Goal: Task Accomplishment & Management: Manage account settings

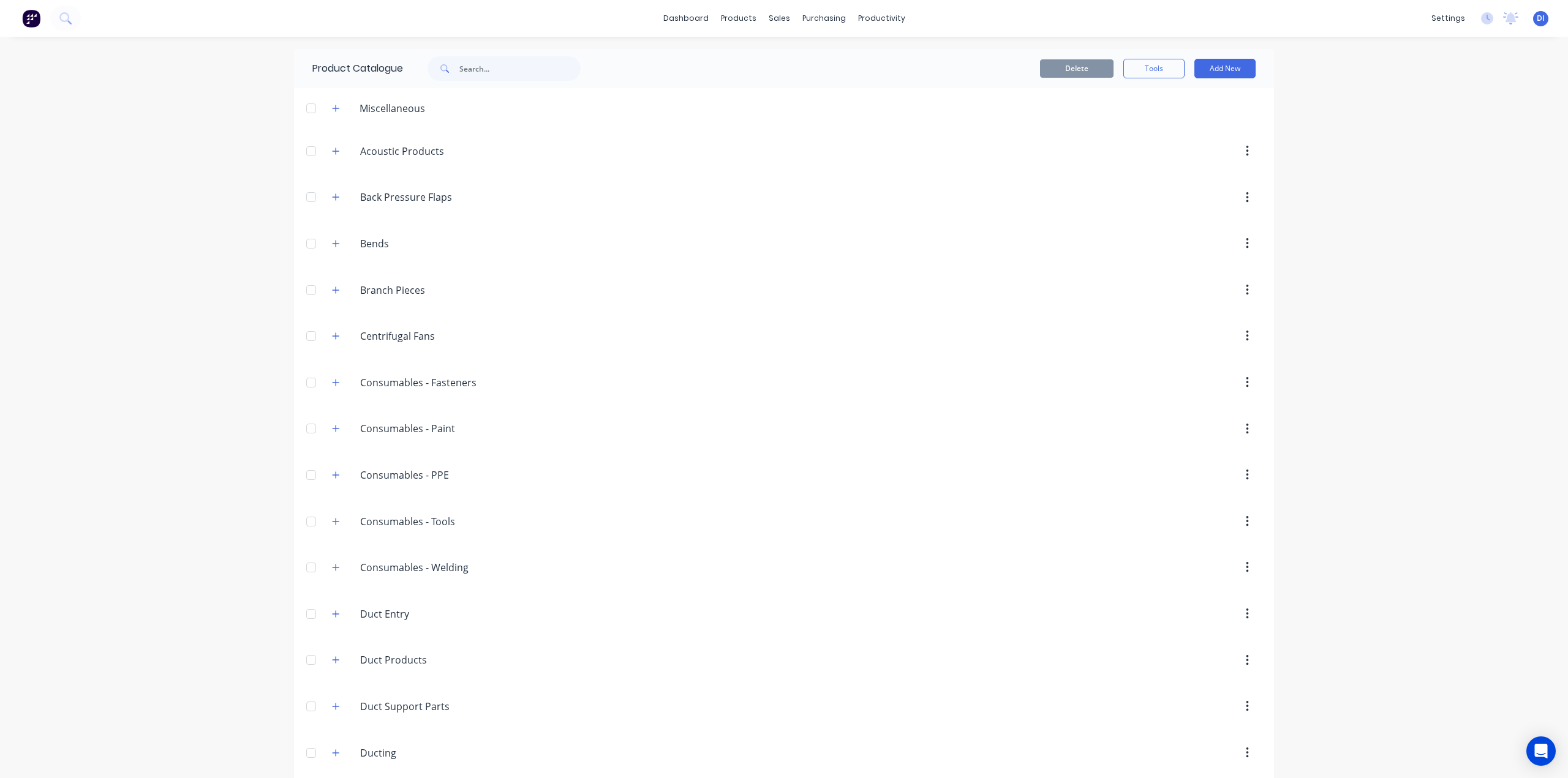
click at [38, 19] on img at bounding box center [31, 18] width 18 height 18
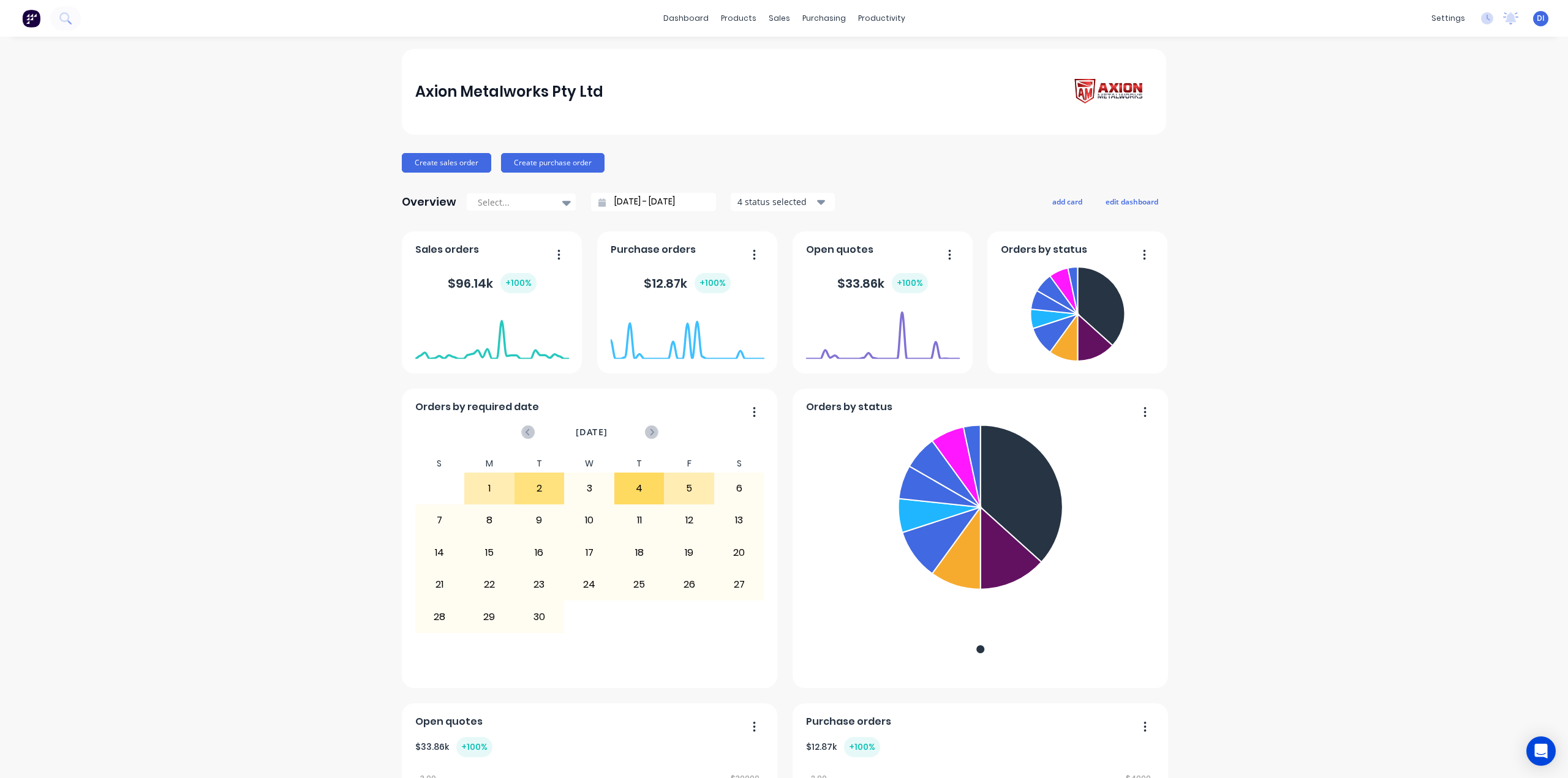
click at [1389, 159] on div "Axion Metalworks Pty Ltd Create sales order Create purchase order Overview Sele…" at bounding box center [784, 683] width 1568 height 1269
click at [723, 21] on div "products" at bounding box center [738, 18] width 48 height 18
click at [691, 19] on link "dashboard" at bounding box center [686, 18] width 58 height 18
click at [1317, 149] on div "Axion Metalworks Pty Ltd Create sales order Create purchase order Overview Sele…" at bounding box center [784, 683] width 1568 height 1269
click at [1504, 190] on div "Axion Metalworks Pty Ltd Create sales order Create purchase order Overview Sele…" at bounding box center [784, 683] width 1568 height 1269
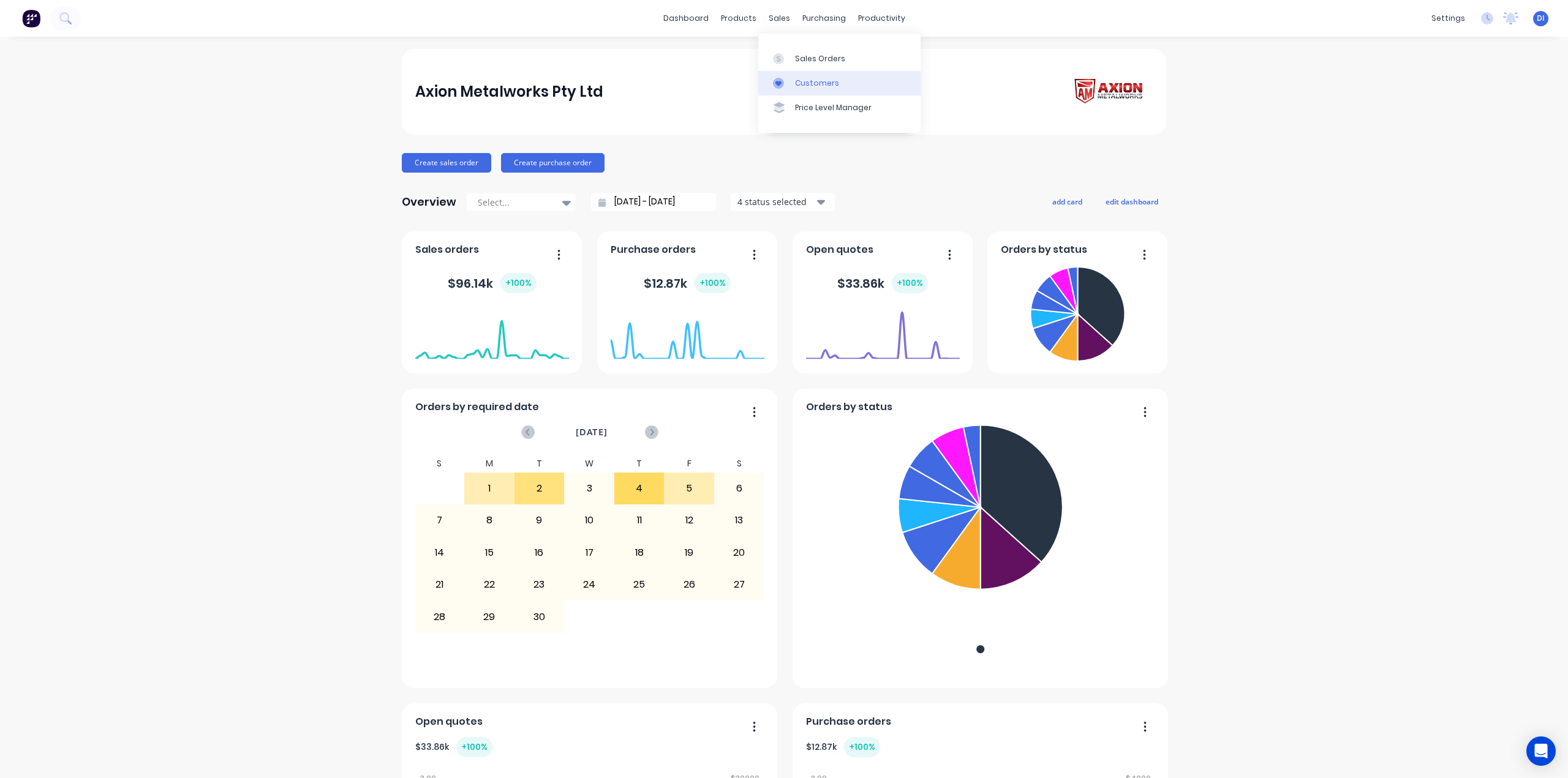
click at [833, 85] on div "Customers" at bounding box center [817, 83] width 44 height 11
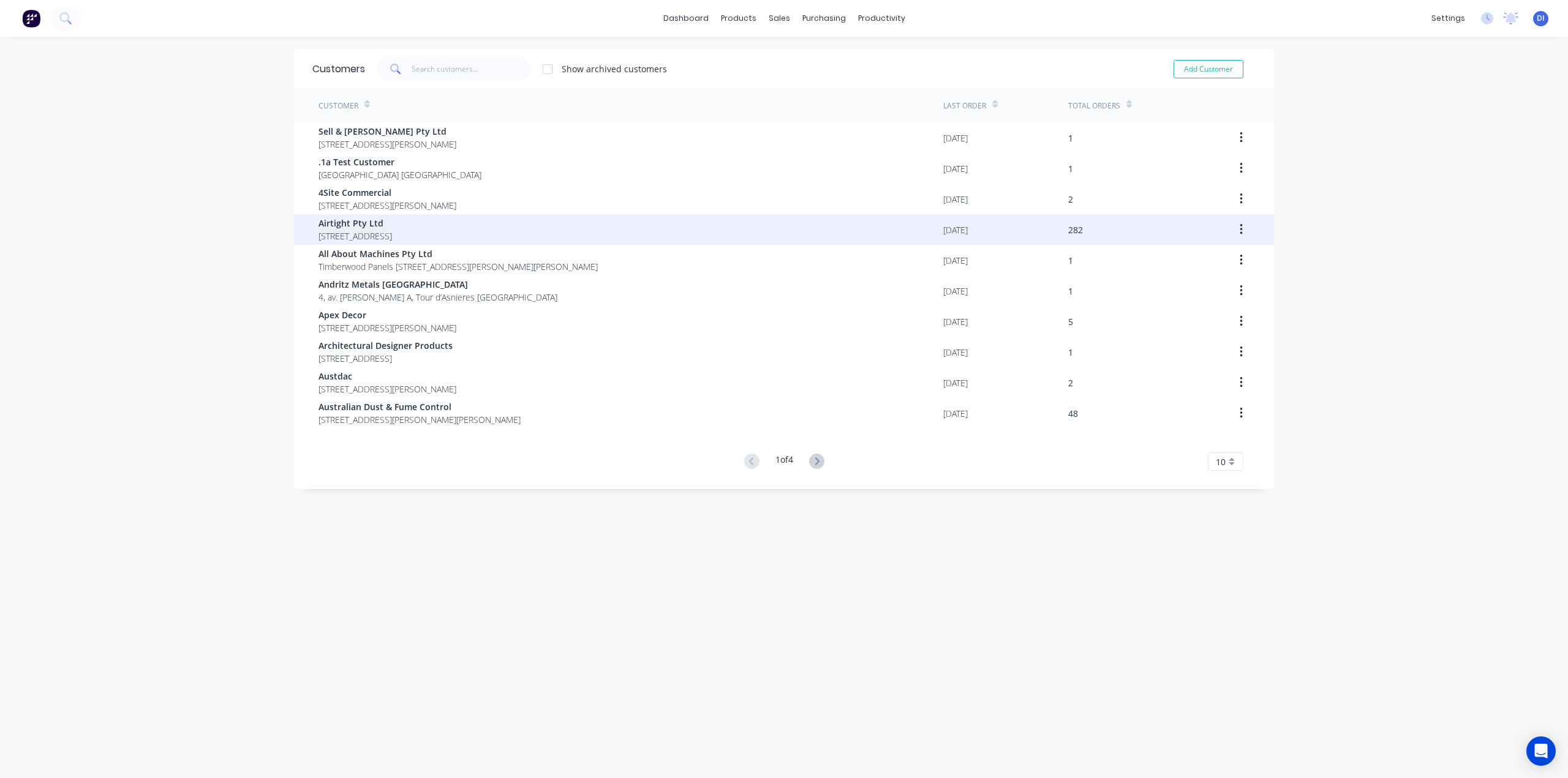
click at [392, 227] on span "Airtight Pty Ltd" at bounding box center [355, 223] width 74 height 13
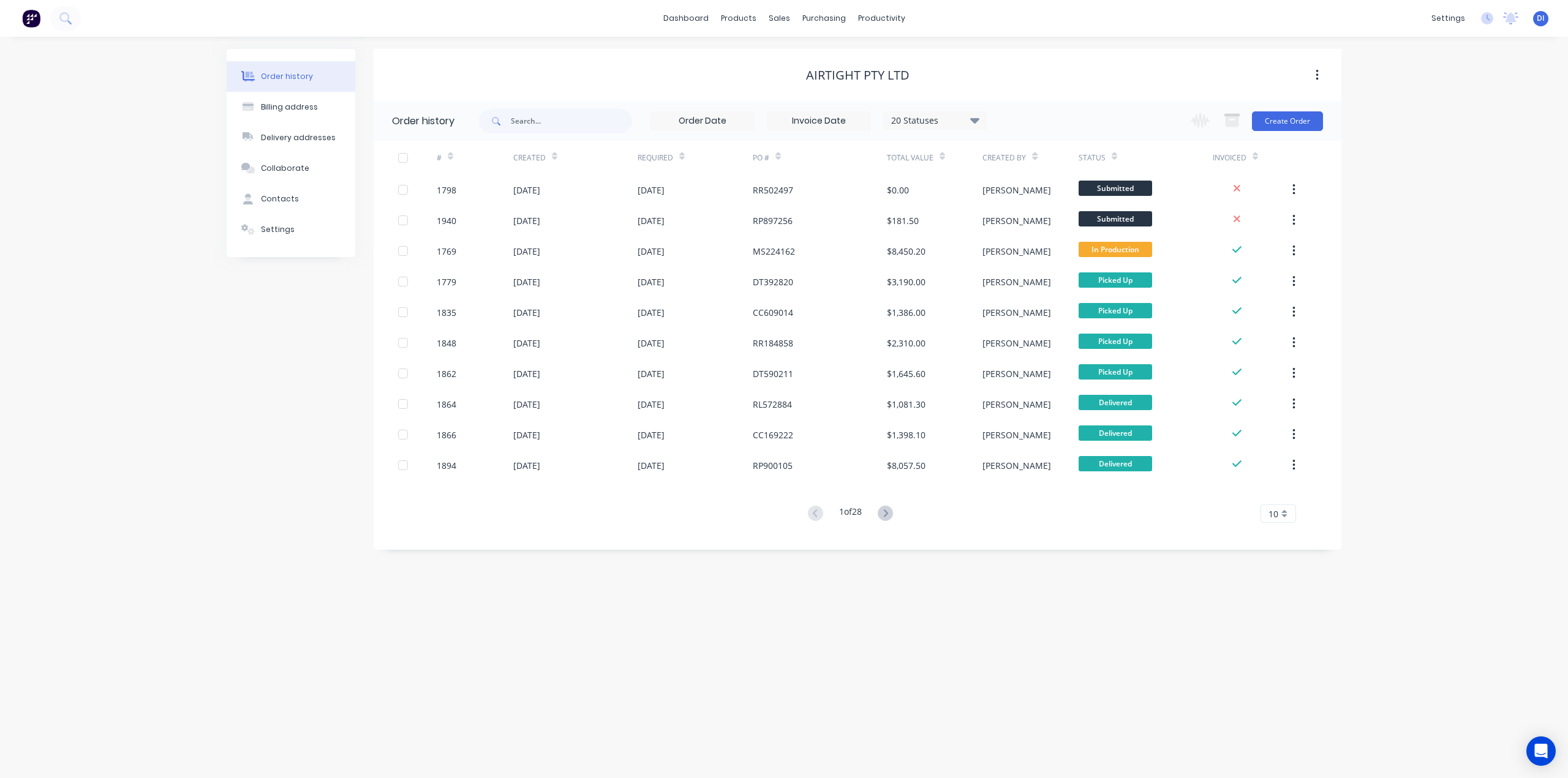
click at [237, 345] on div "Order history Billing address Delivery addresses Collaborate Contacts Settings" at bounding box center [291, 299] width 129 height 501
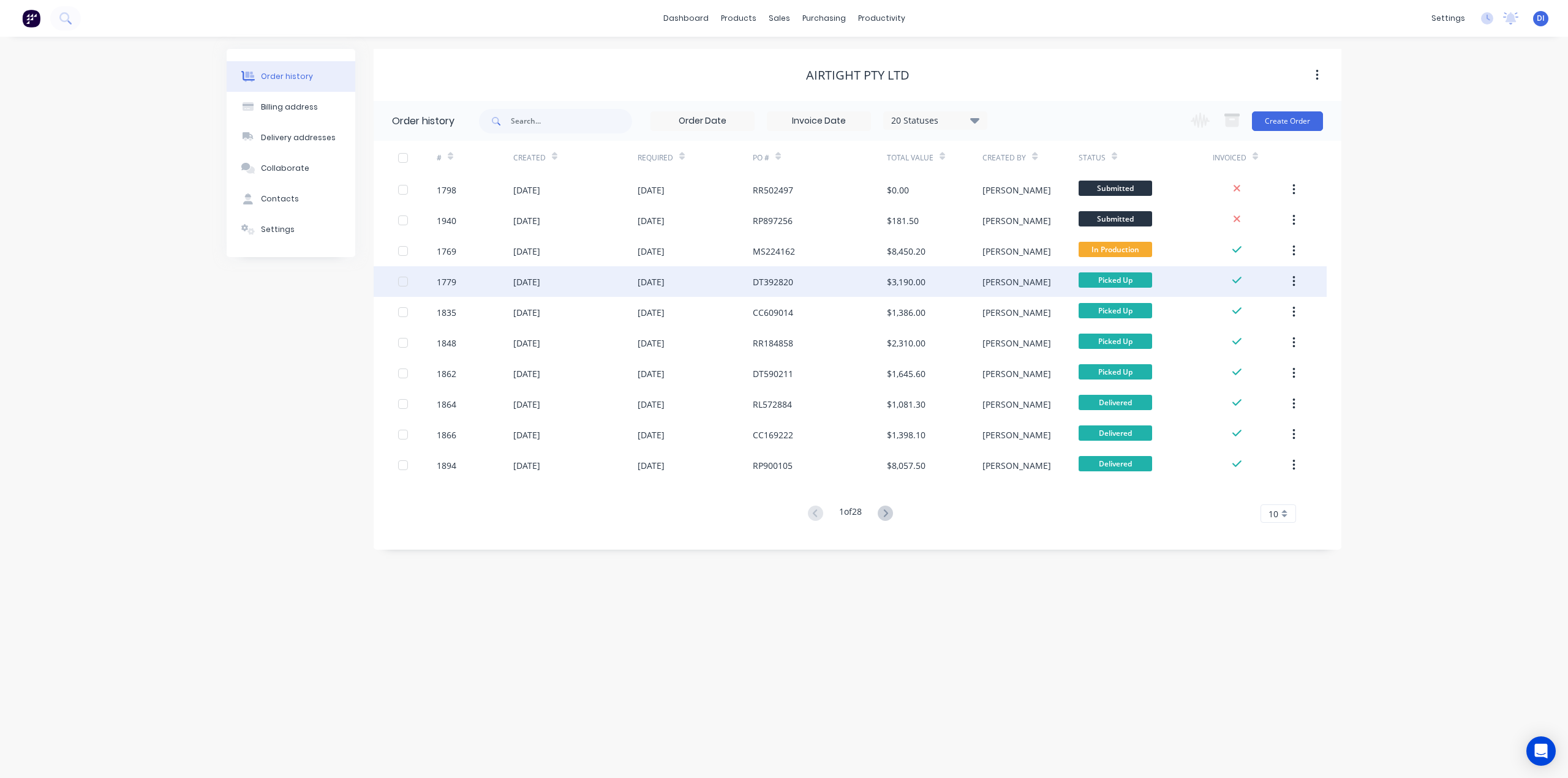
click at [665, 285] on div "[DATE]" at bounding box center [651, 282] width 27 height 13
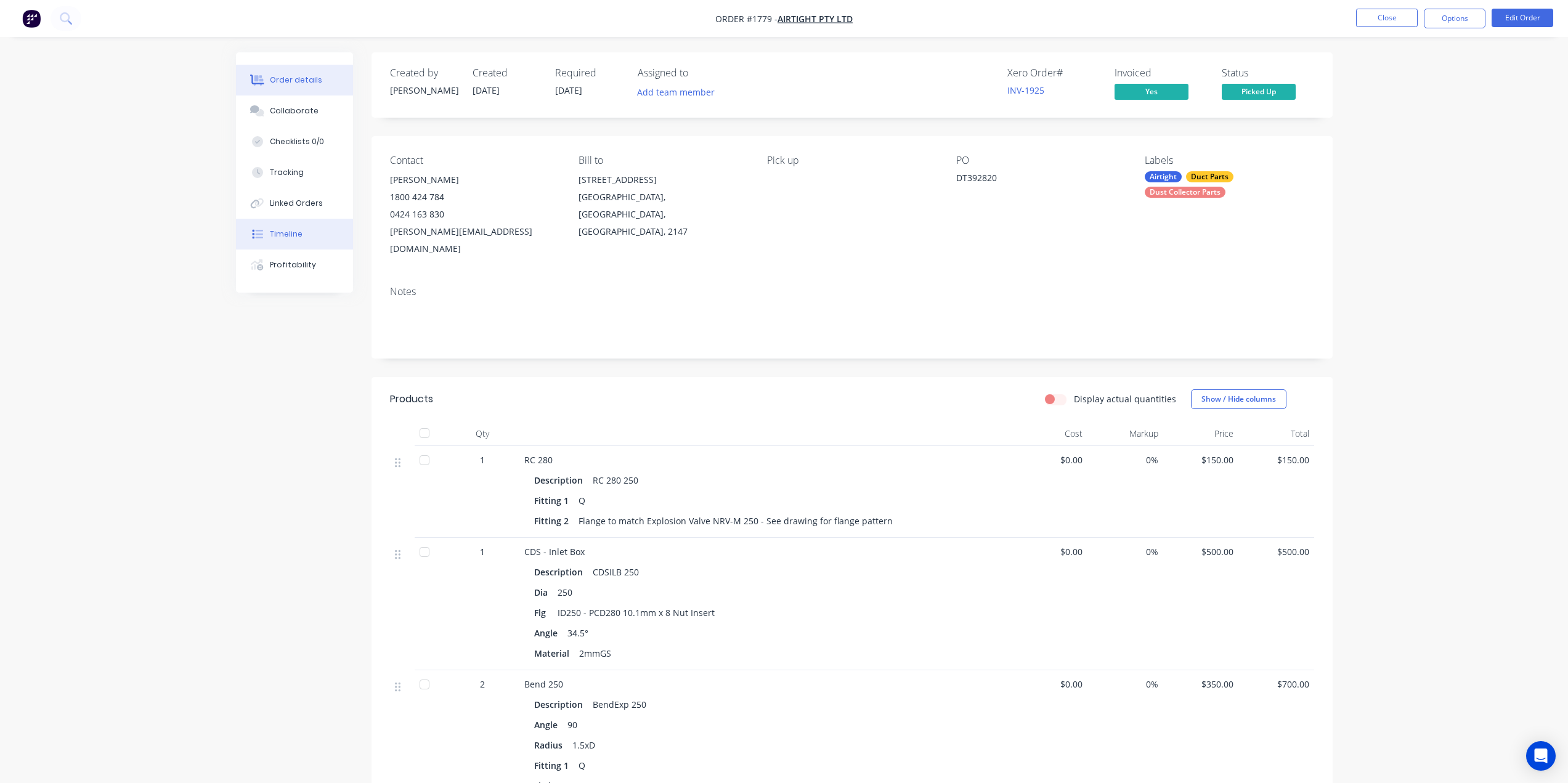
click at [294, 233] on div "Timeline" at bounding box center [286, 234] width 33 height 11
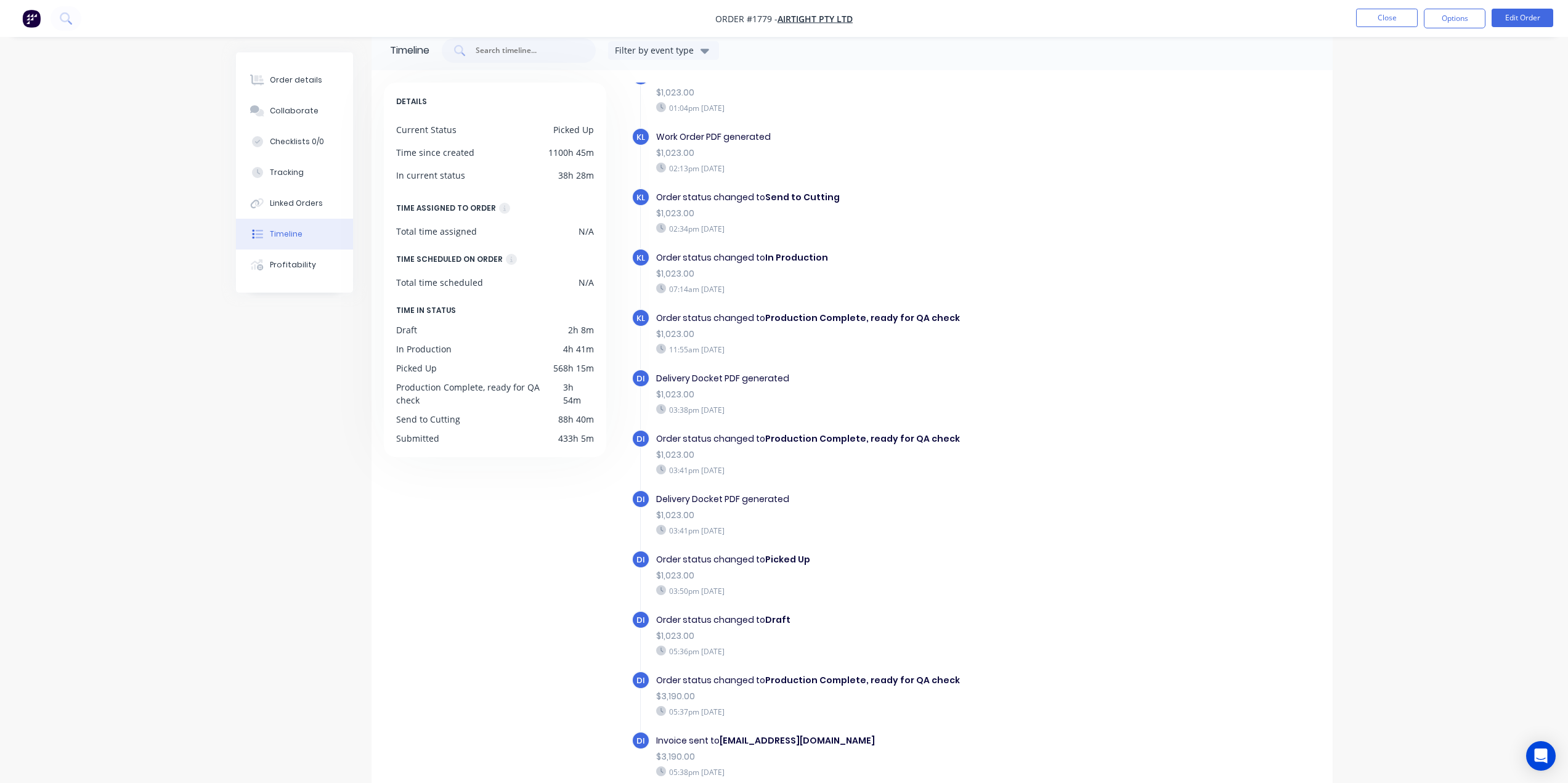
scroll to position [6, 0]
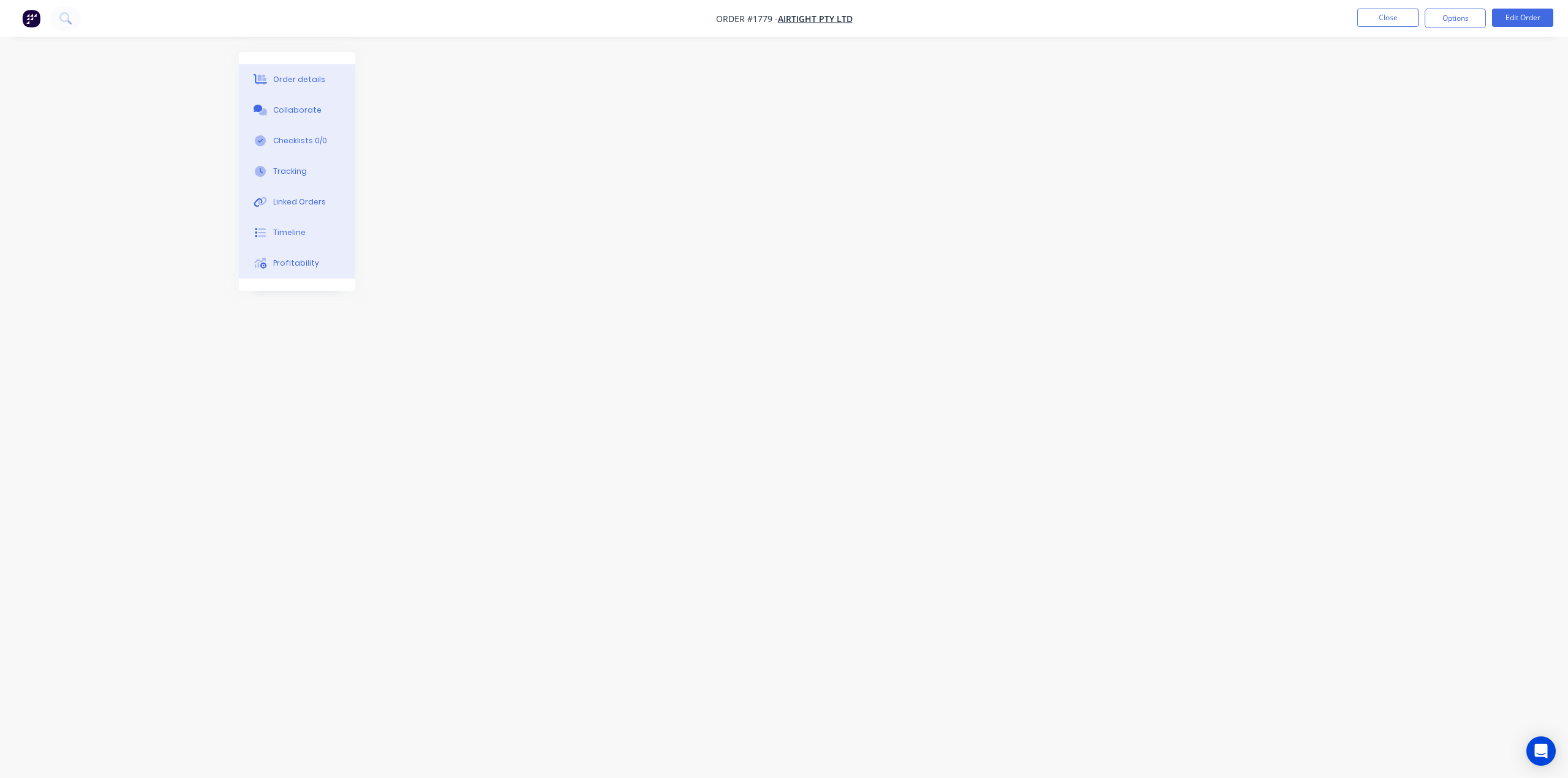
click at [32, 19] on img "button" at bounding box center [31, 18] width 18 height 18
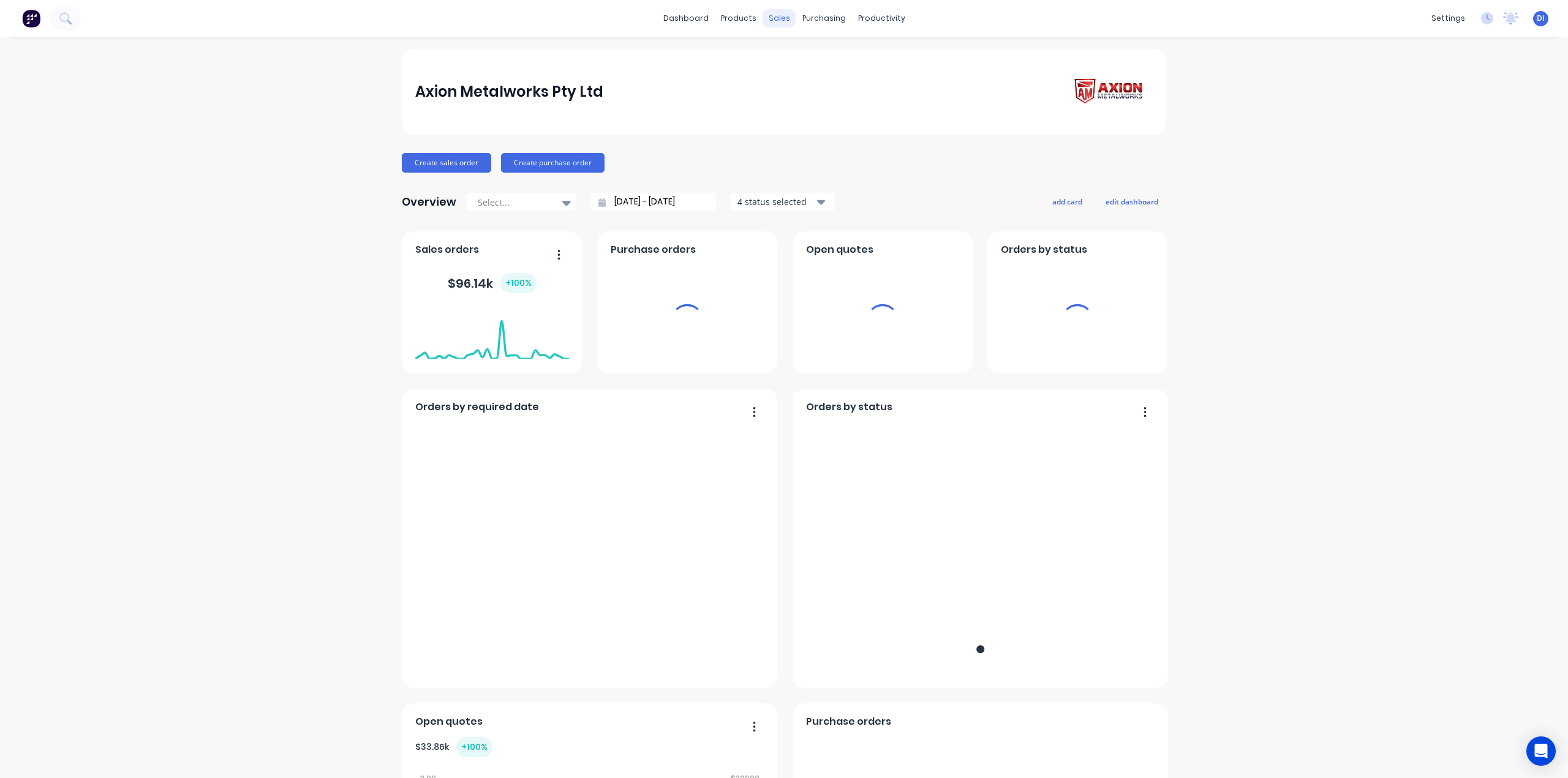
click at [768, 21] on div "sales" at bounding box center [780, 18] width 34 height 18
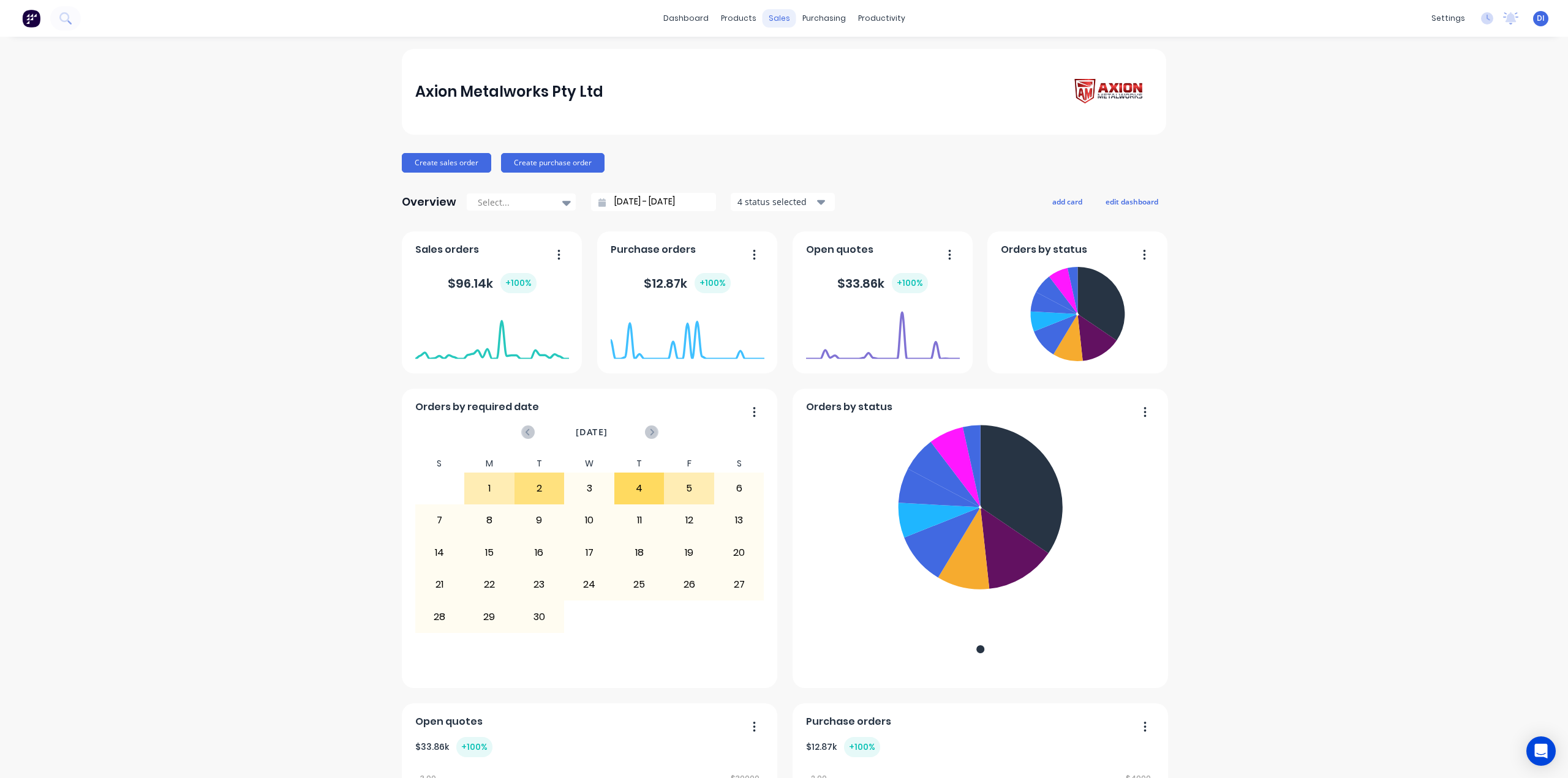
click at [775, 19] on div "sales" at bounding box center [780, 18] width 34 height 18
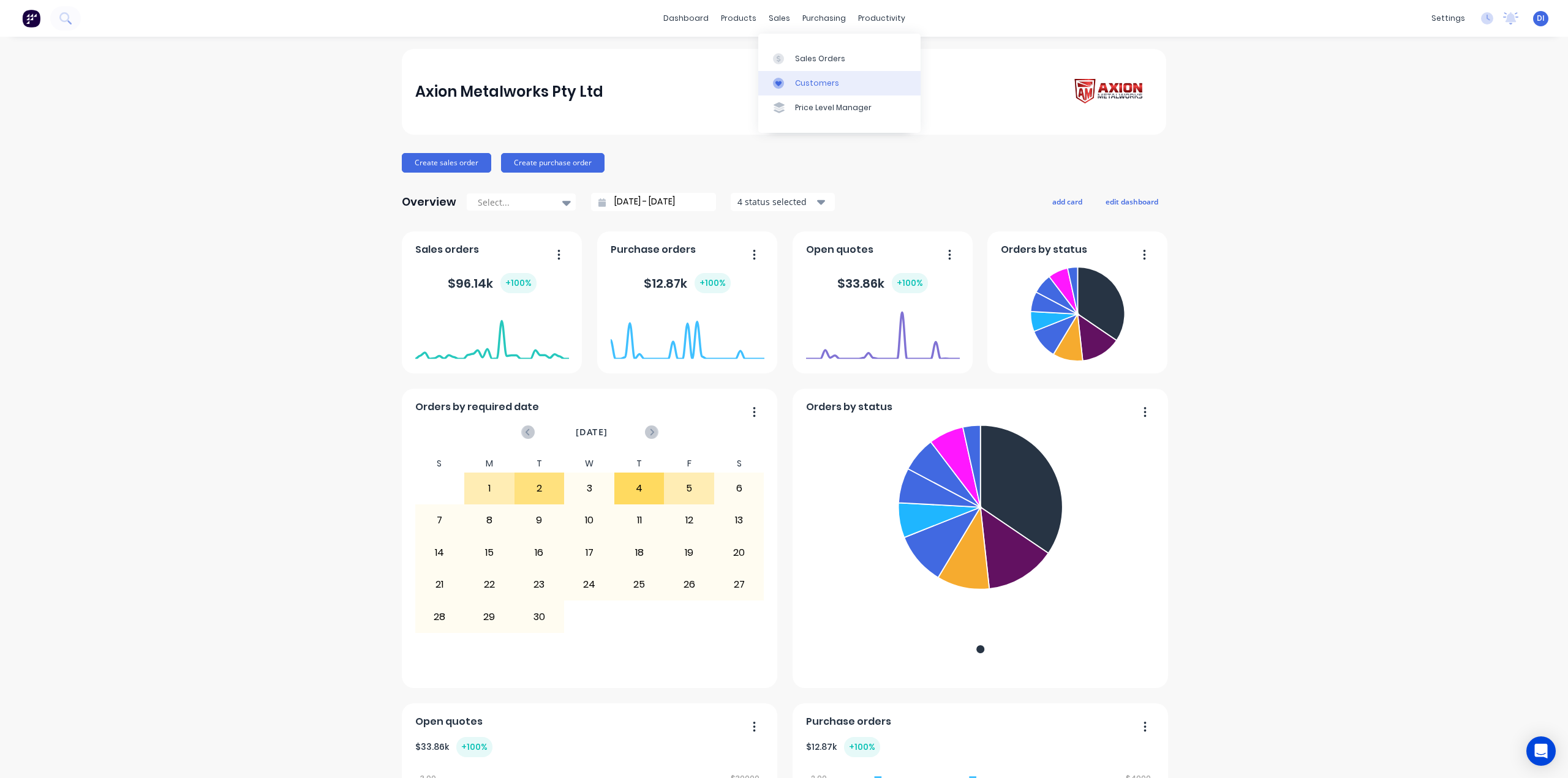
click at [796, 79] on div "Customers" at bounding box center [817, 83] width 44 height 11
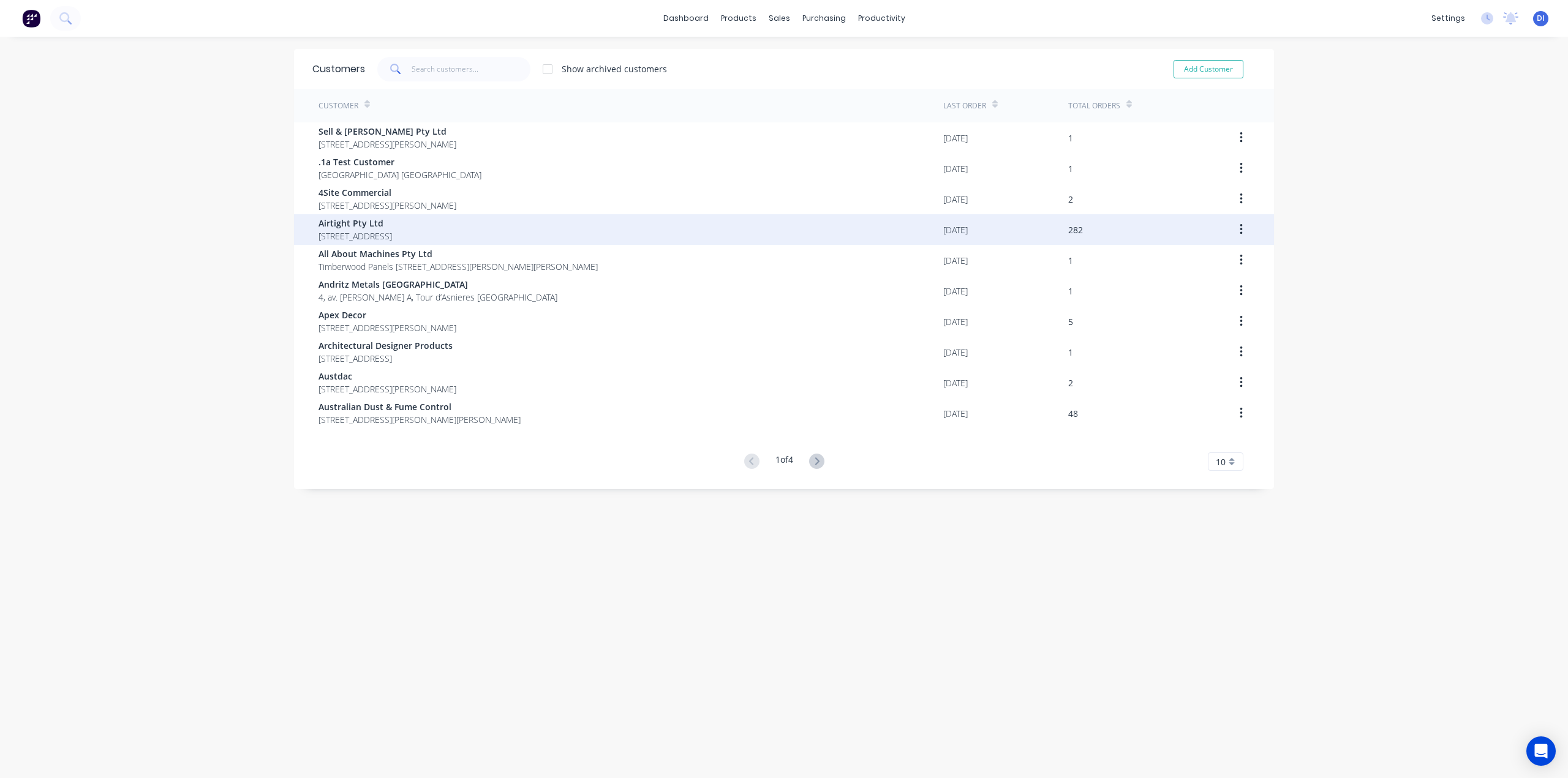
click at [392, 235] on span "[STREET_ADDRESS]" at bounding box center [355, 236] width 74 height 13
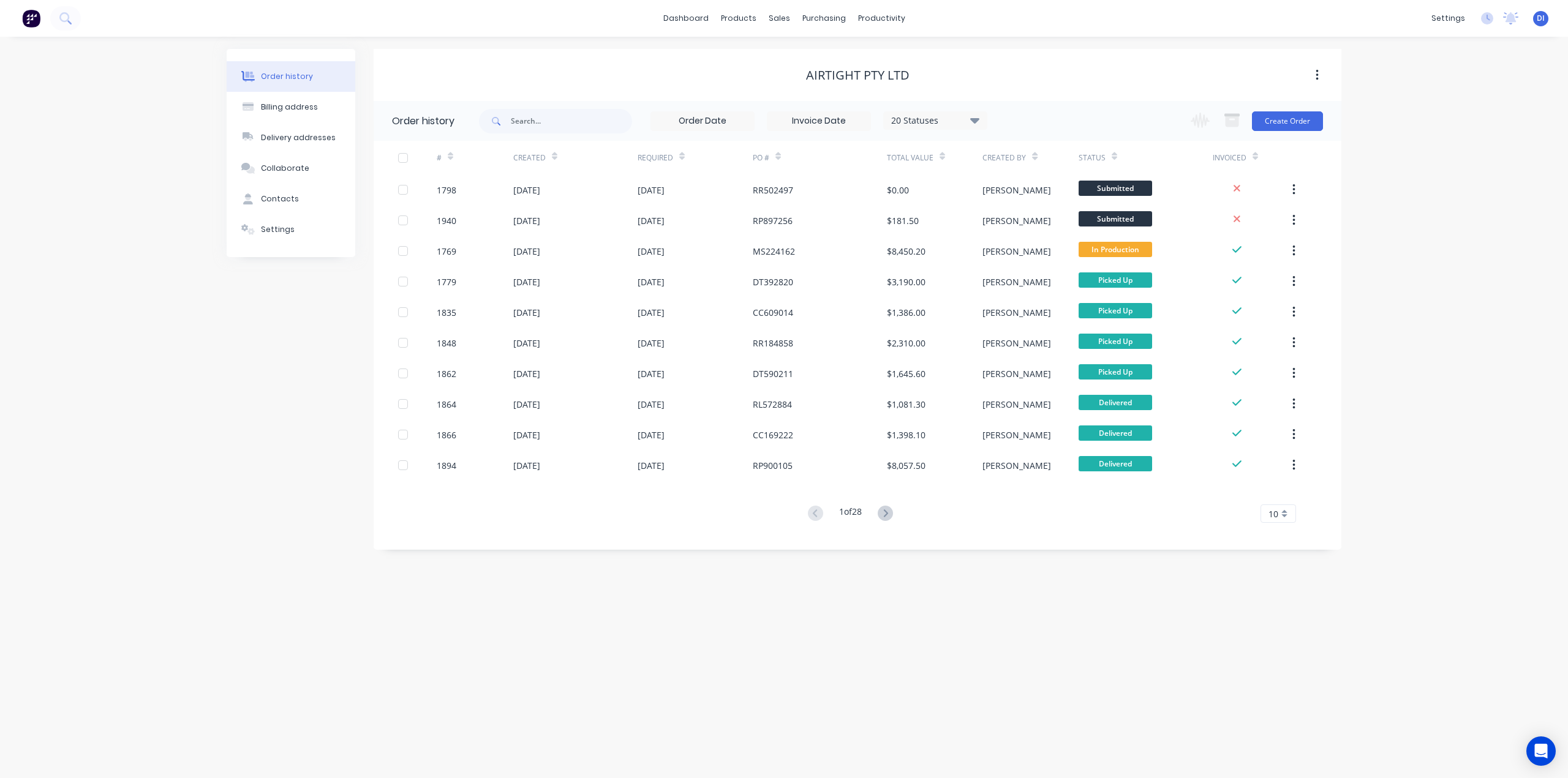
click at [1279, 518] on div "10" at bounding box center [1278, 513] width 36 height 18
click at [1282, 657] on div "35" at bounding box center [1278, 666] width 34 height 21
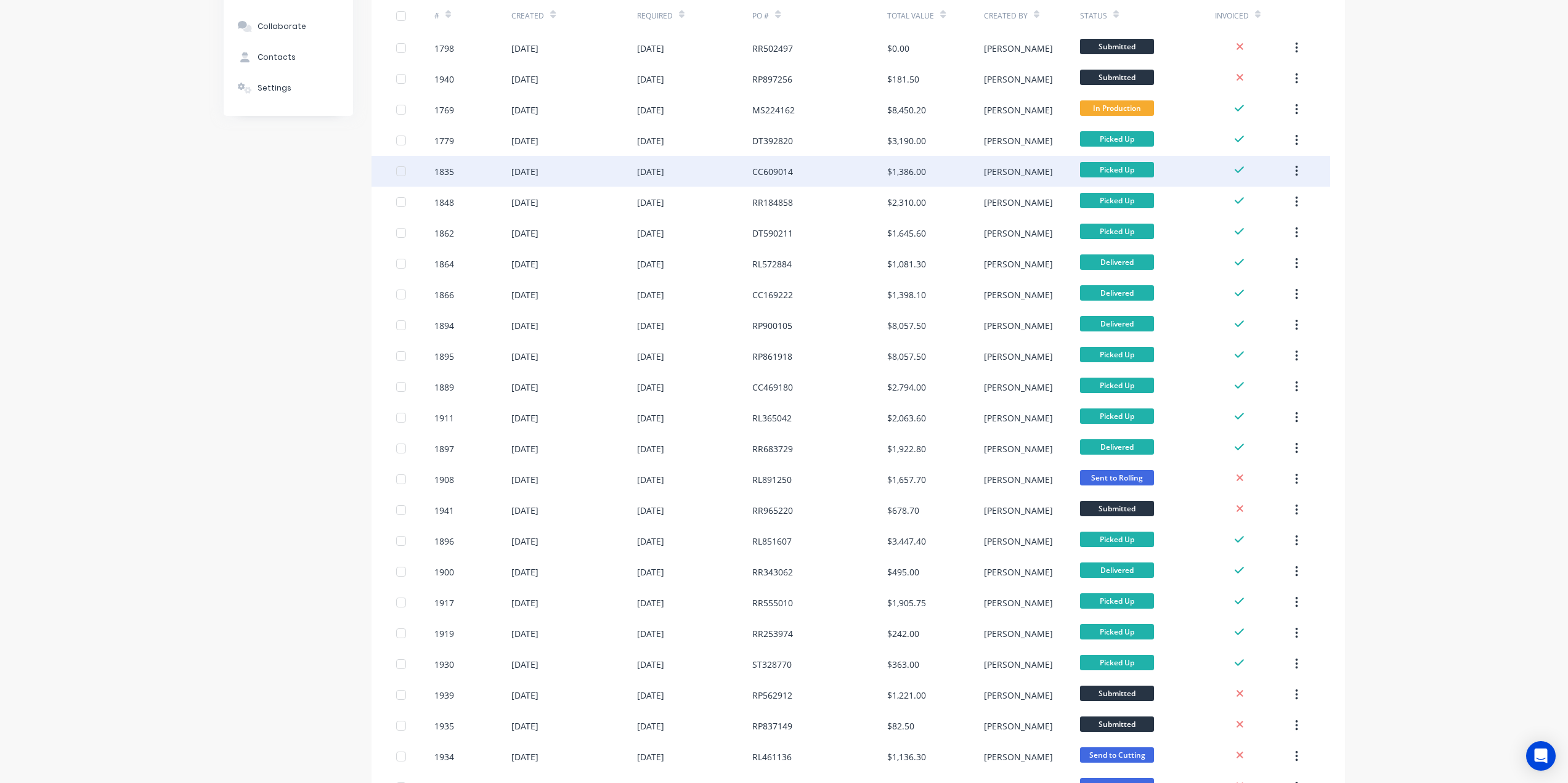
scroll to position [185, 0]
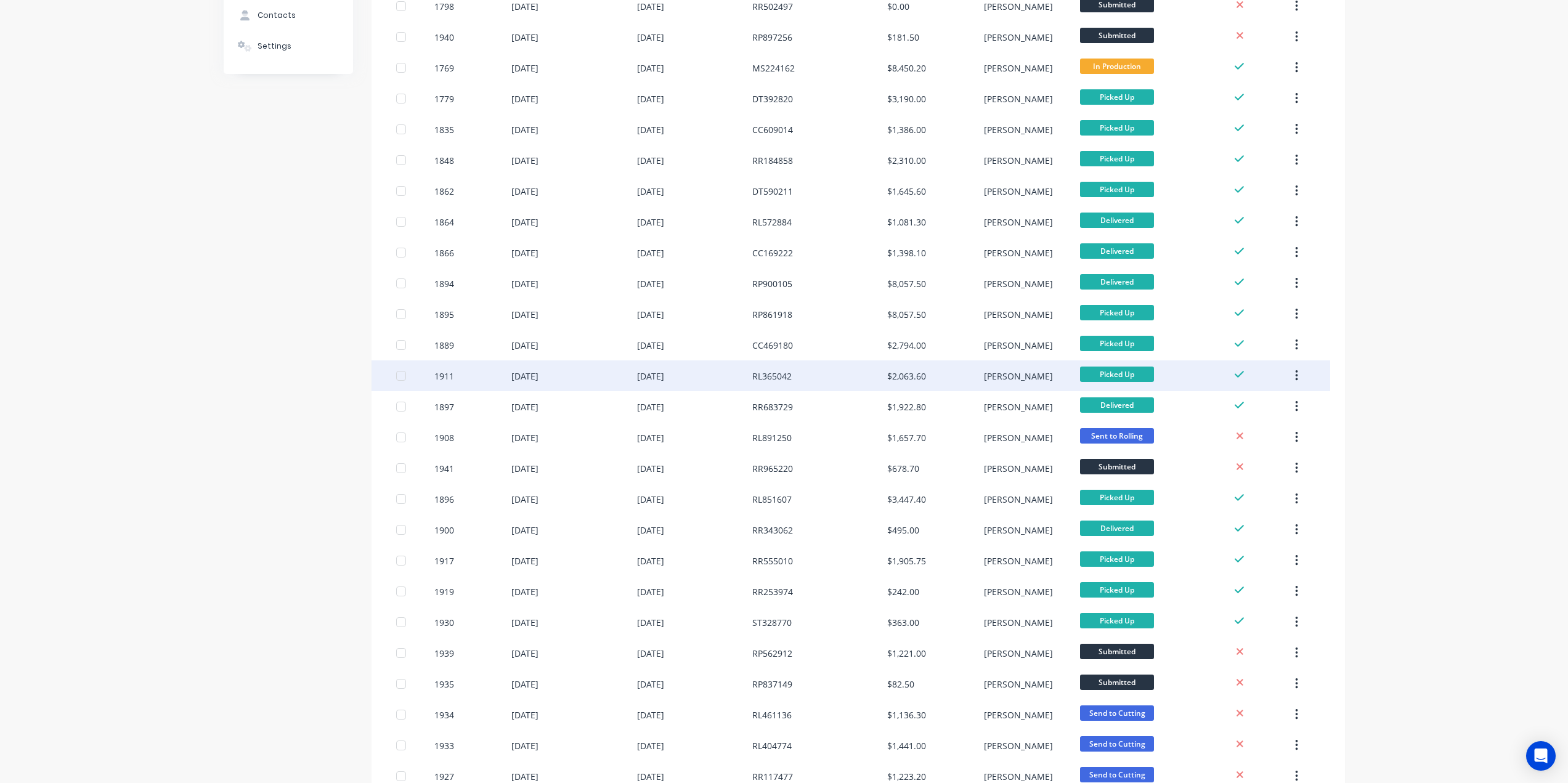
click at [828, 368] on div "RL365042" at bounding box center [820, 375] width 135 height 31
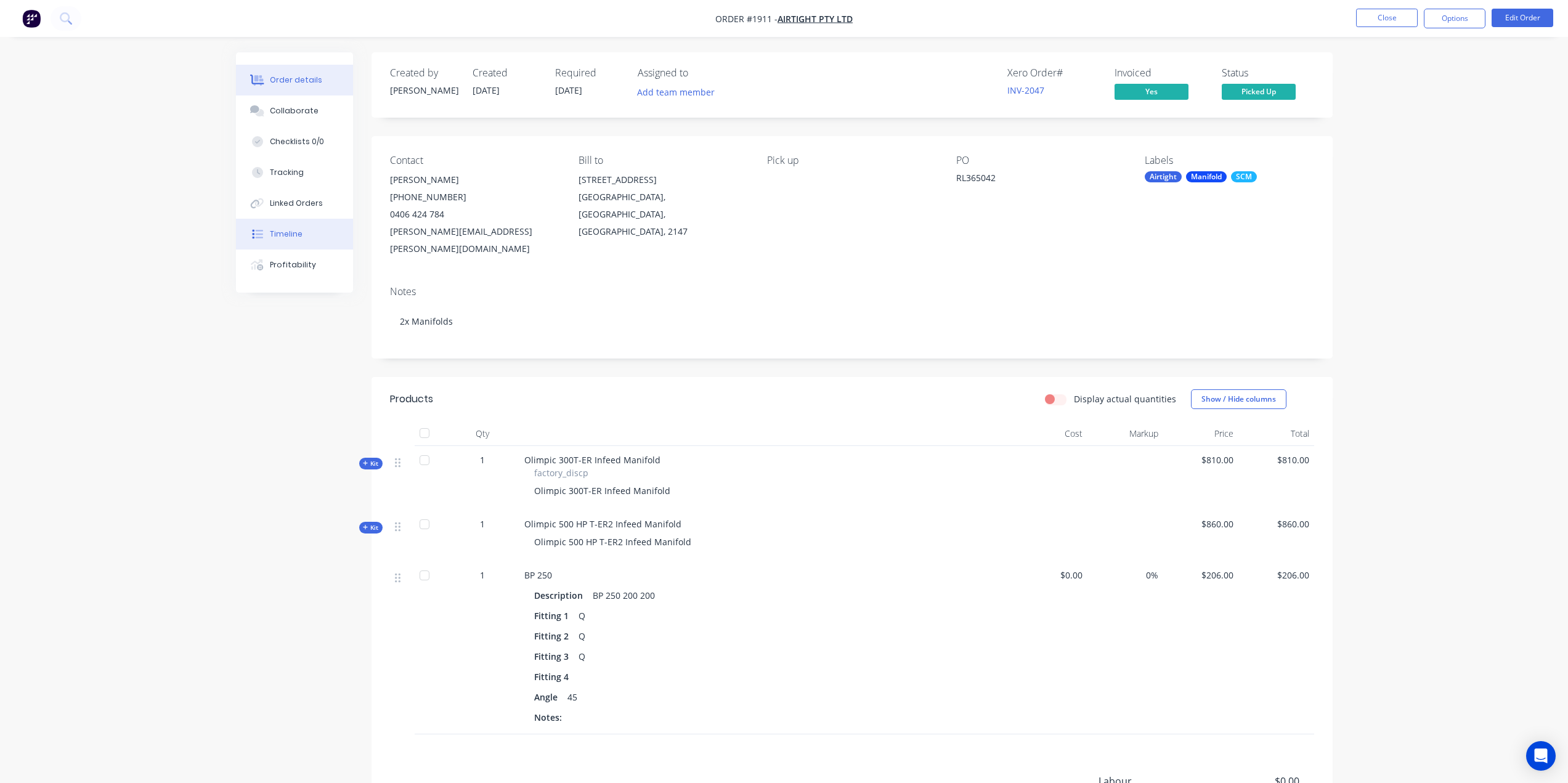
click at [284, 232] on div "Timeline" at bounding box center [286, 234] width 33 height 11
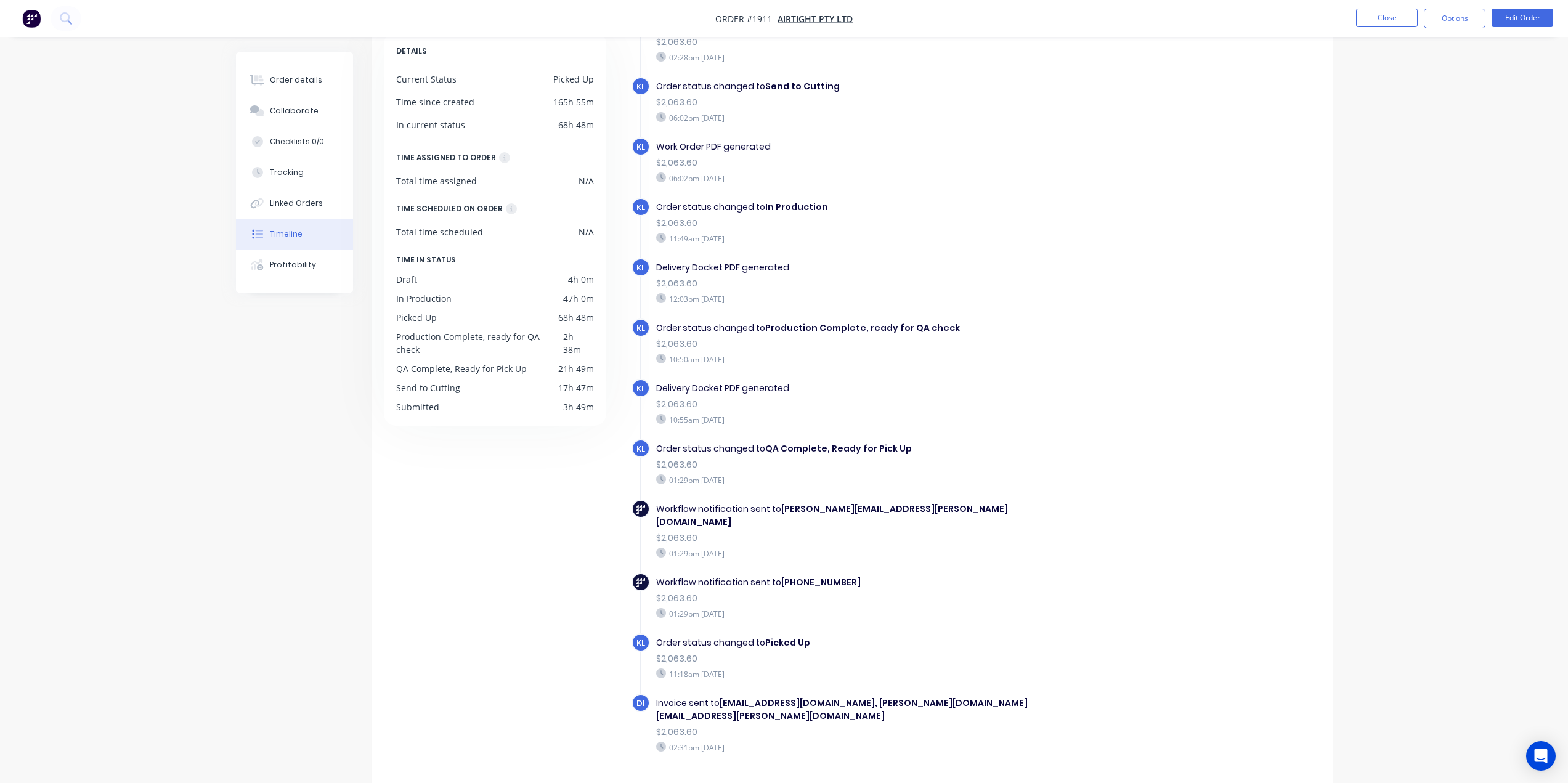
scroll to position [84, 0]
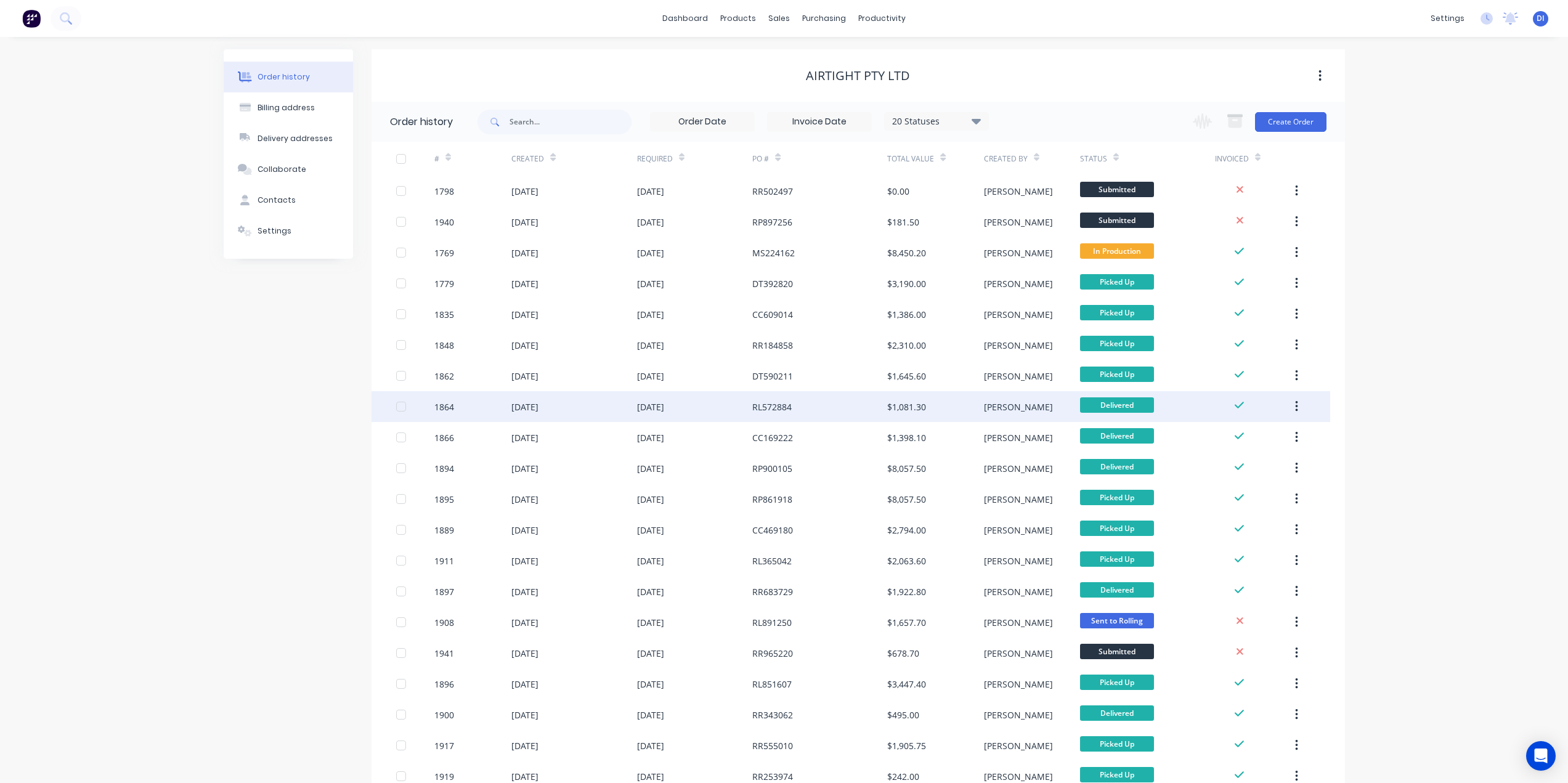
click at [770, 416] on div "RL572884" at bounding box center [820, 406] width 135 height 31
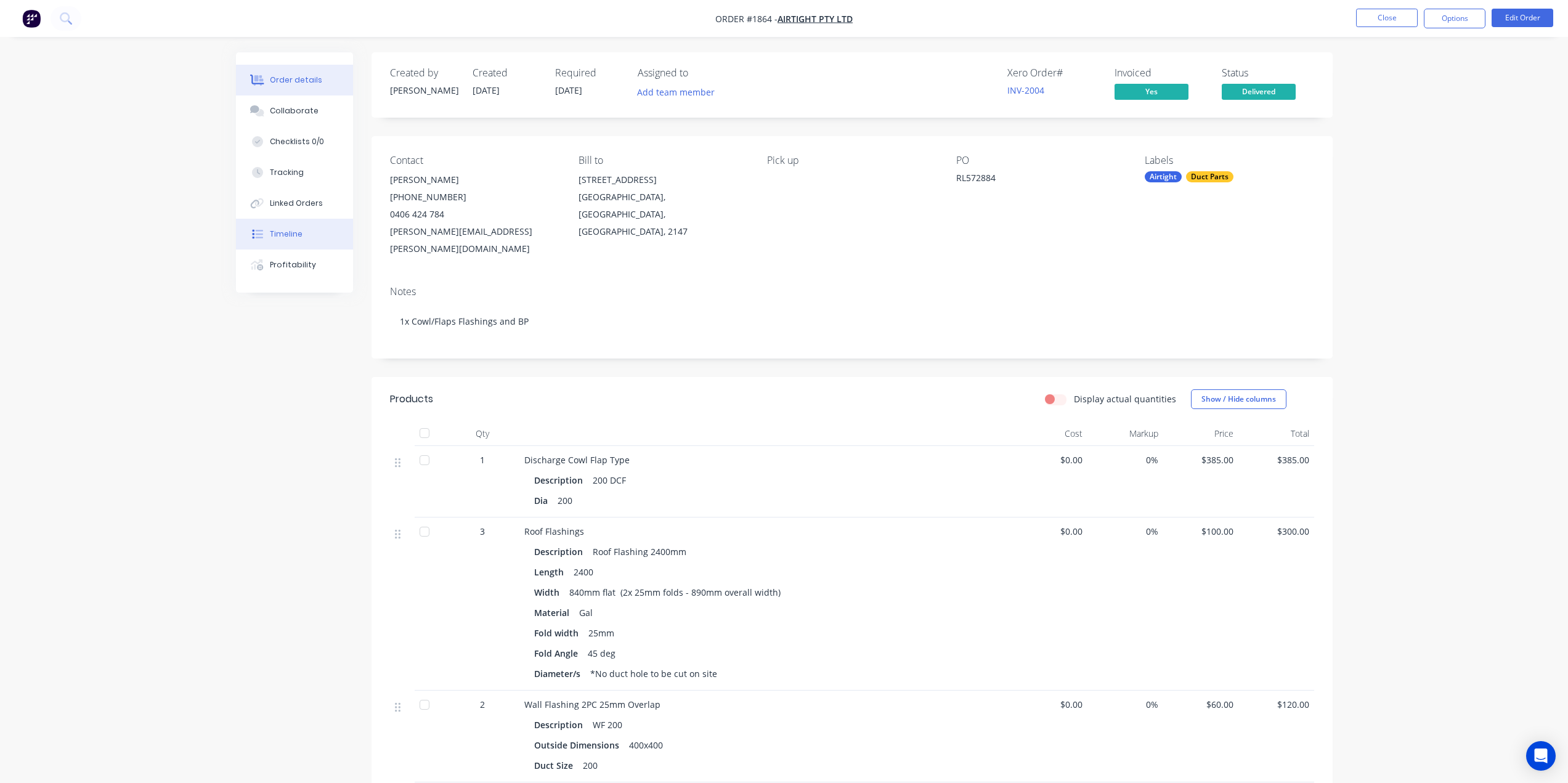
click at [292, 235] on div "Timeline" at bounding box center [286, 234] width 33 height 11
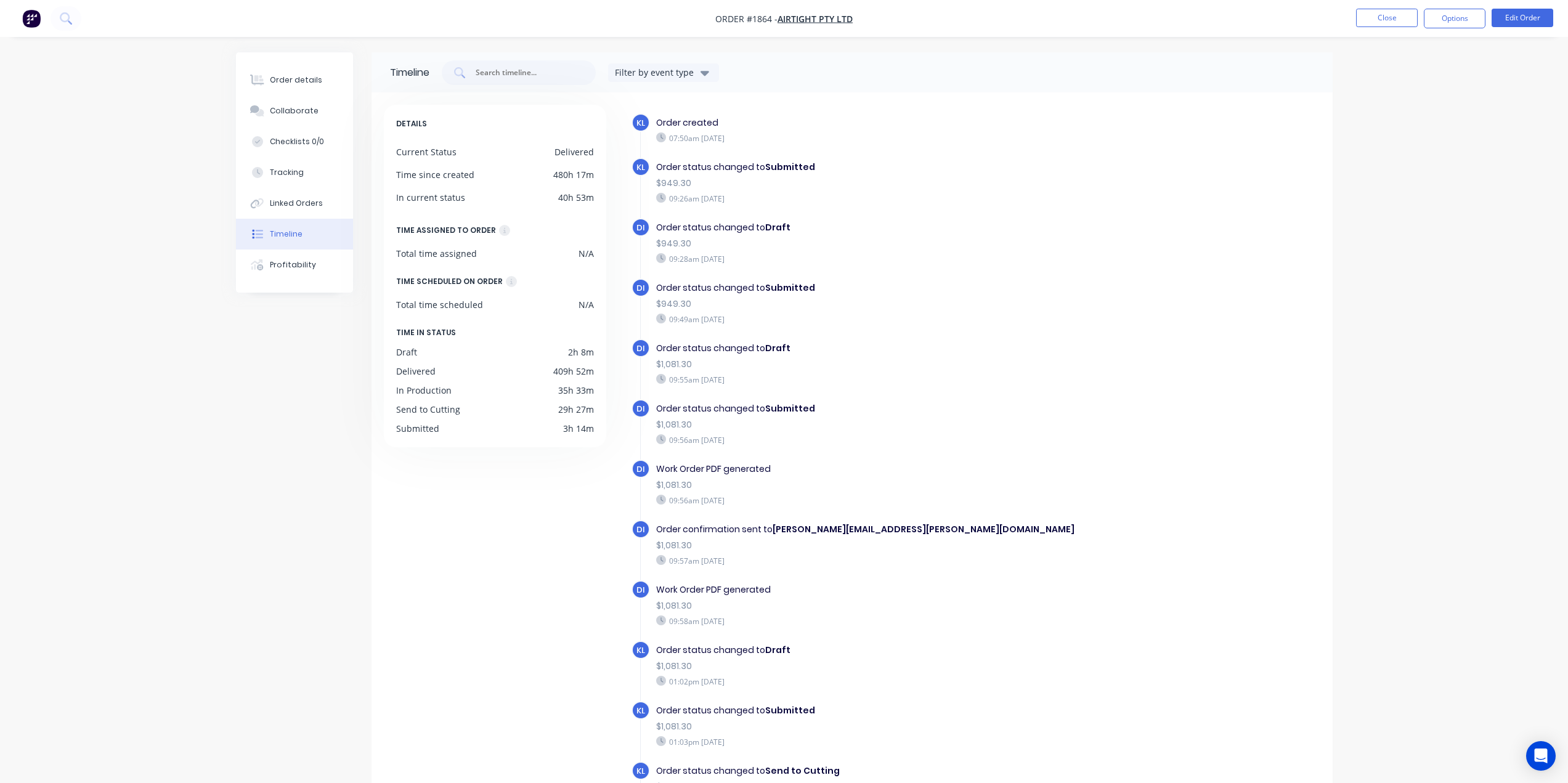
click at [142, 326] on div "Order details Collaborate Checklists 0/0 Tracking Linked Orders Timeline Profit…" at bounding box center [784, 433] width 1568 height 867
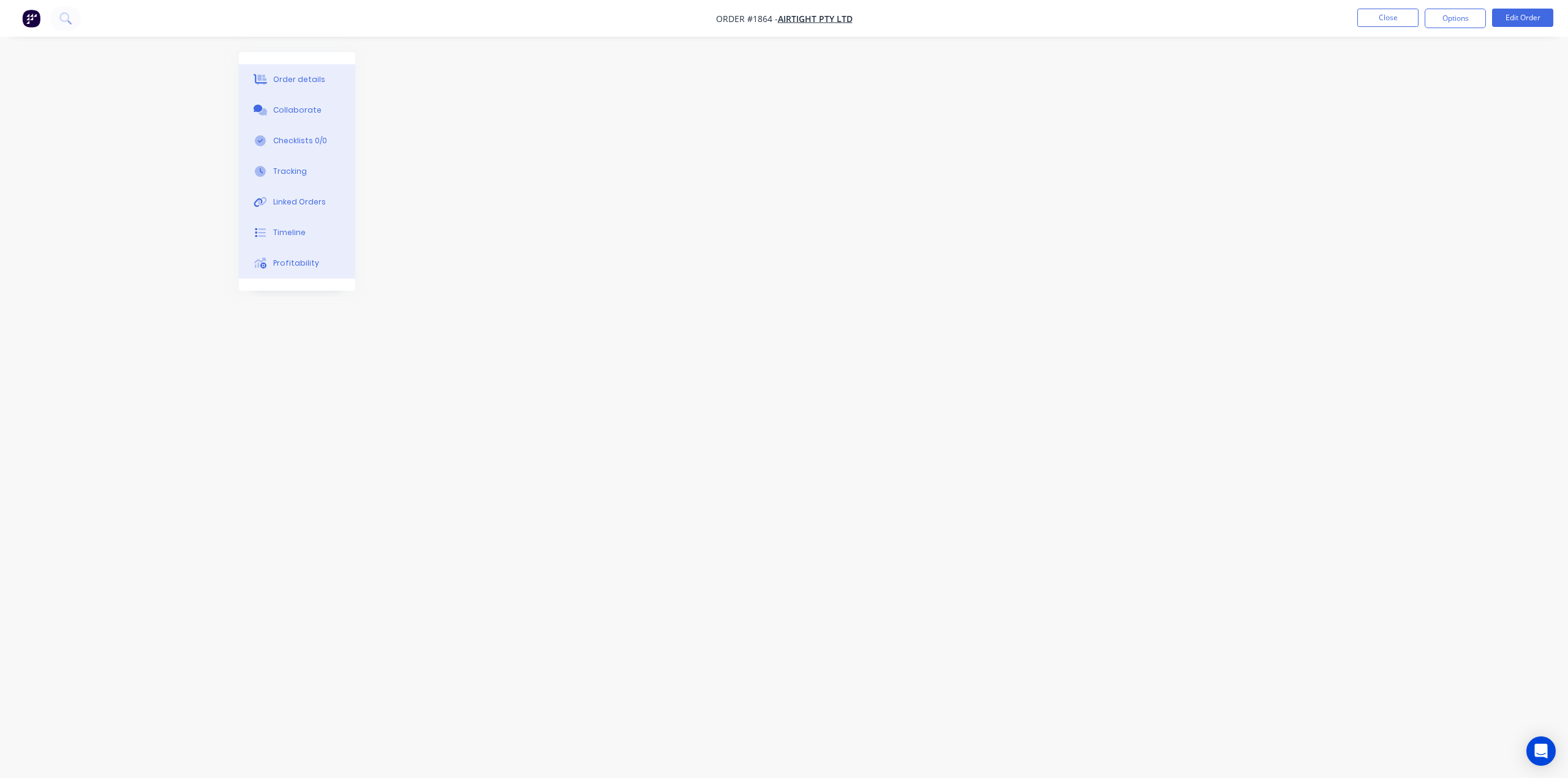
click at [976, 24] on nav "Order #1864 - Airtight Pty Ltd Close Options Edit Order" at bounding box center [784, 18] width 1568 height 37
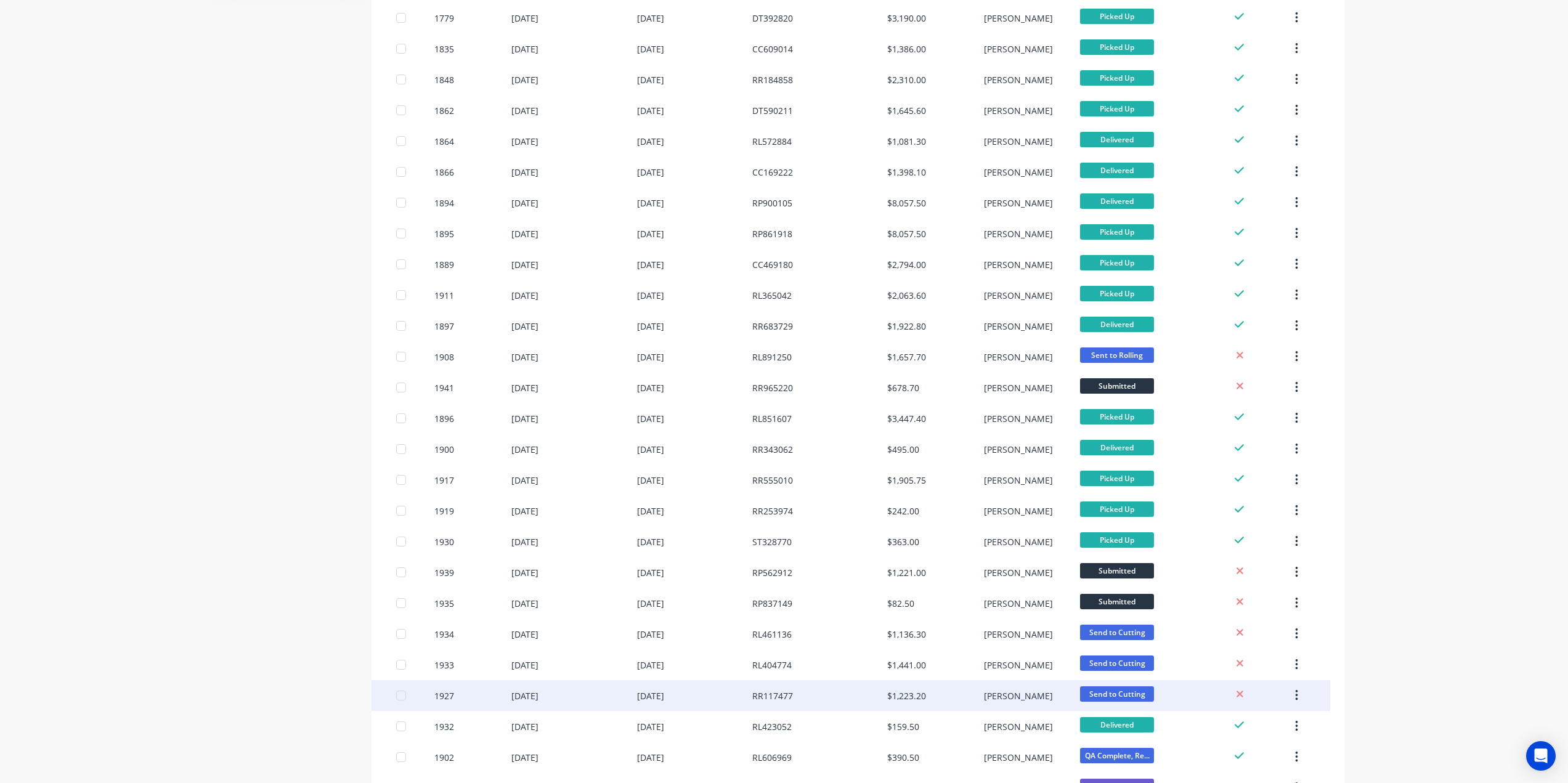
scroll to position [308, 0]
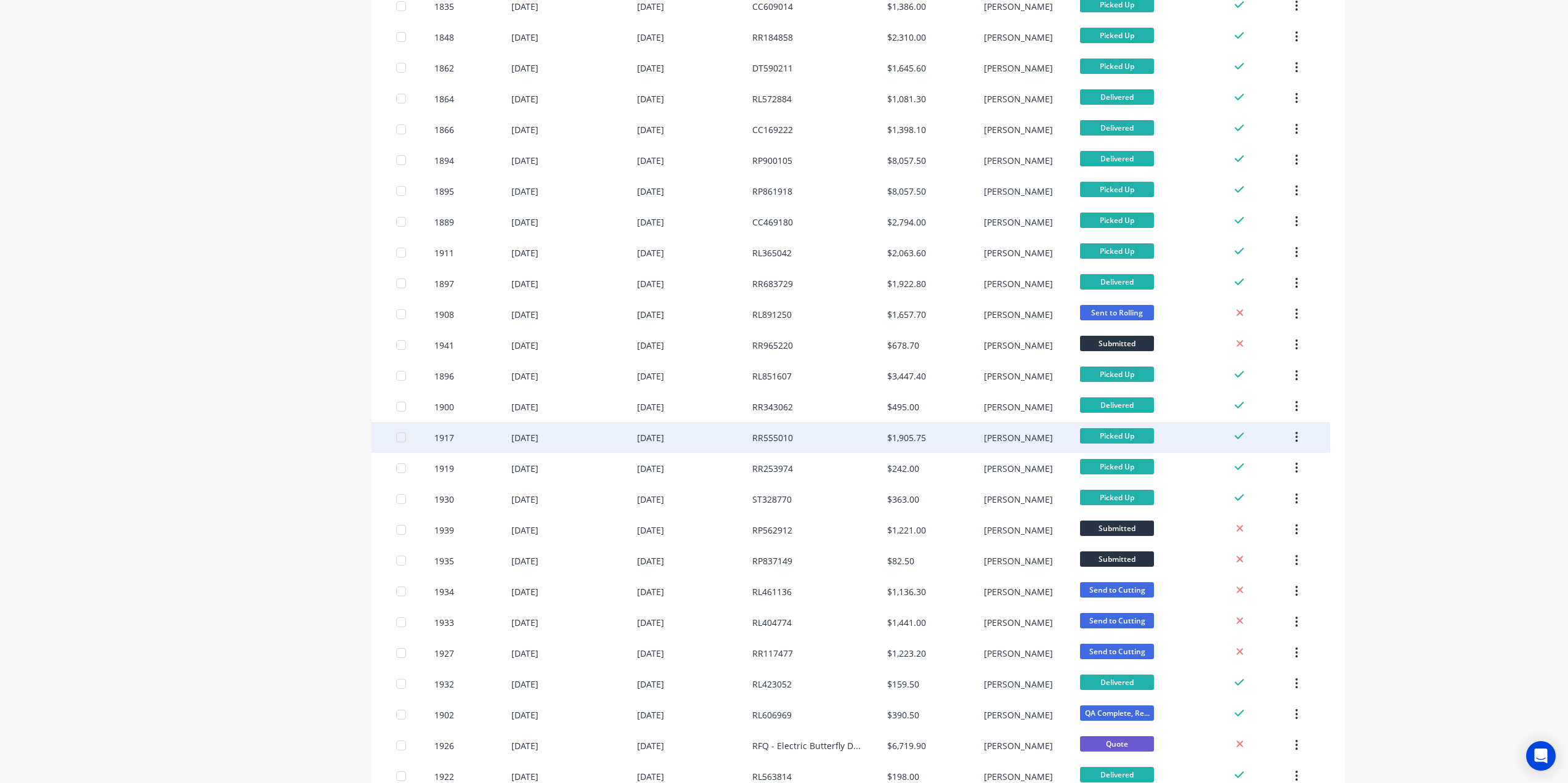
click at [776, 442] on div "RR555010" at bounding box center [772, 438] width 41 height 13
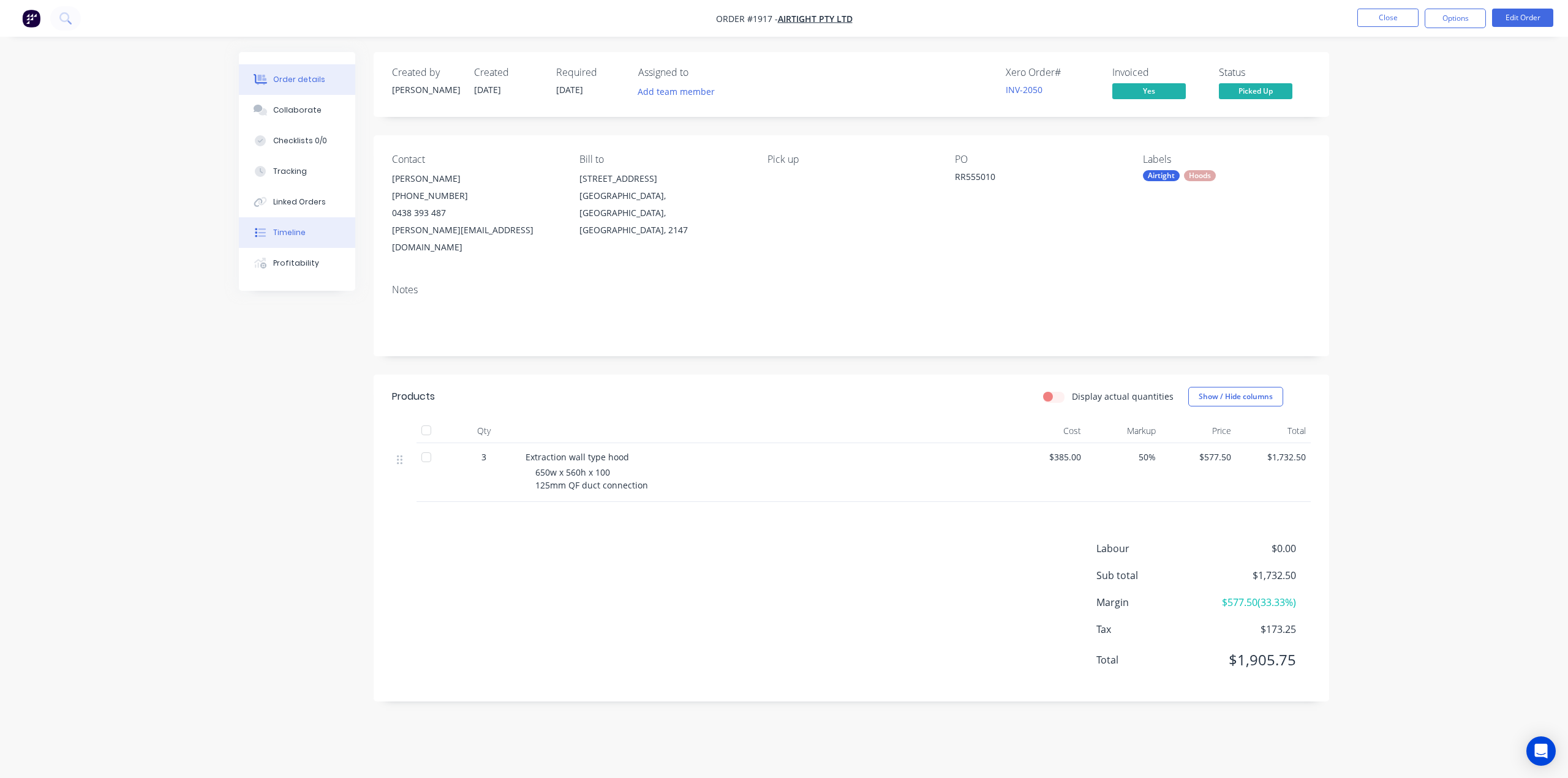
click at [282, 231] on div "Timeline" at bounding box center [289, 232] width 33 height 11
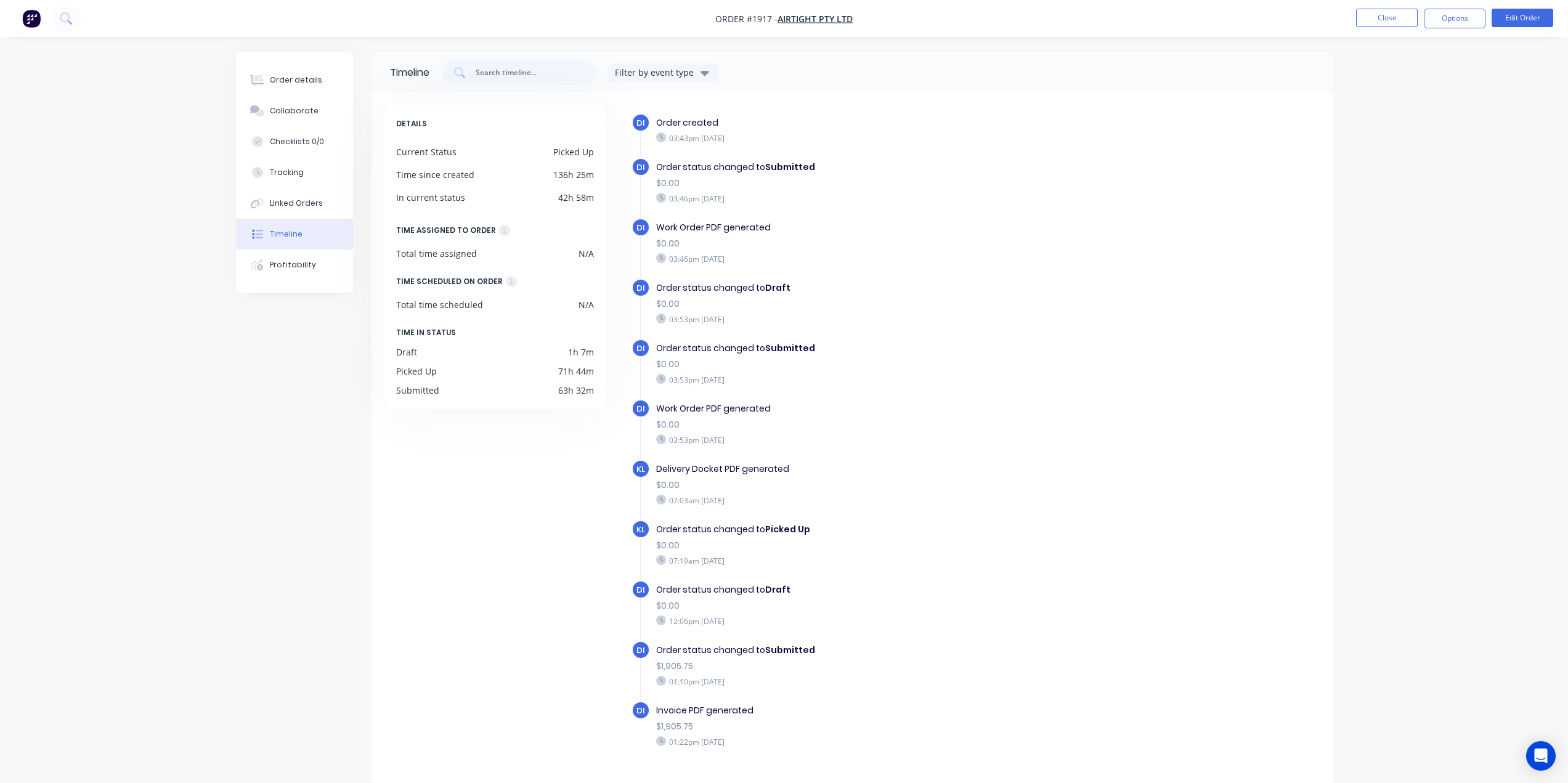
scroll to position [31, 0]
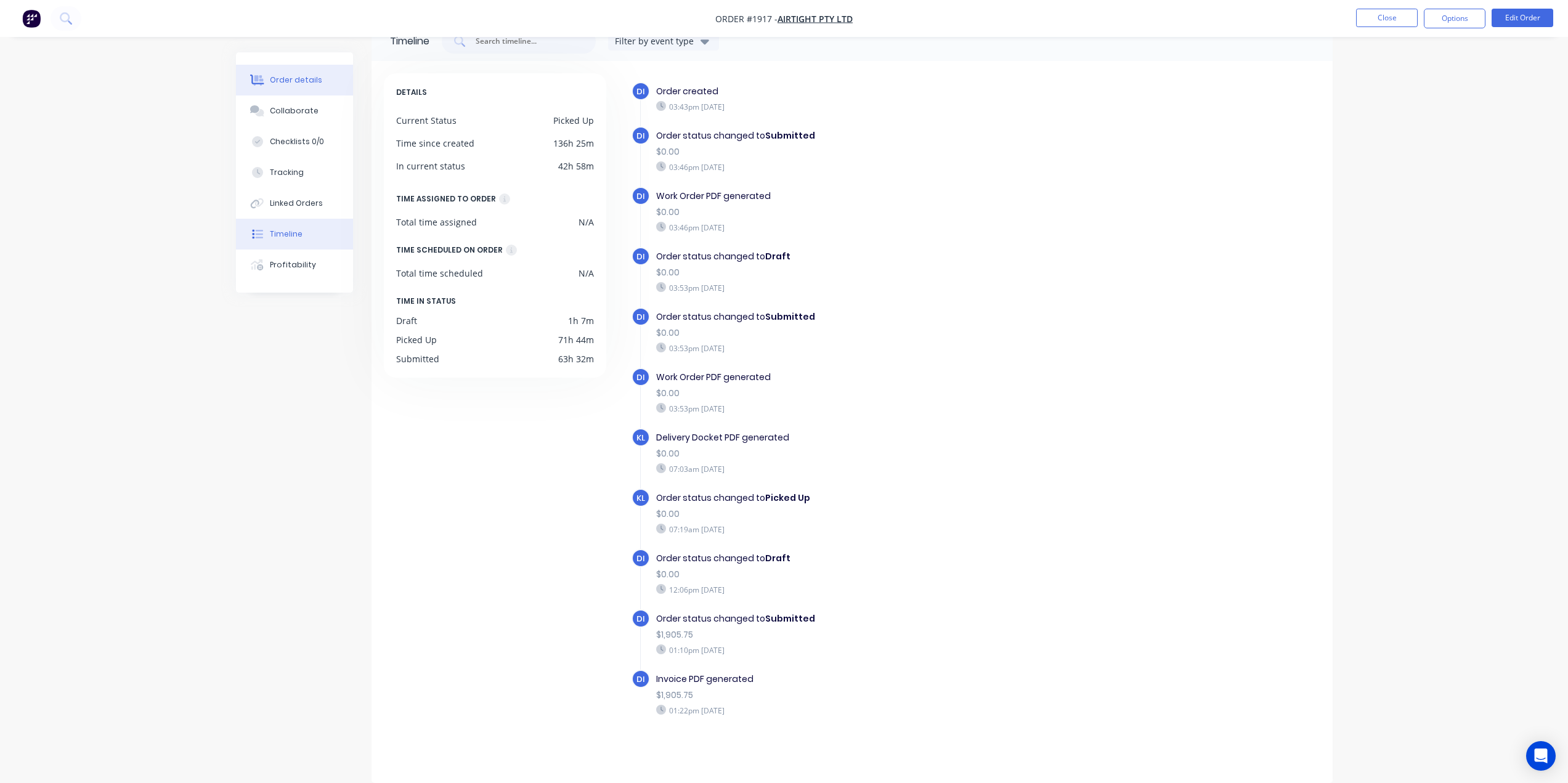
click at [281, 85] on div "Order details" at bounding box center [296, 81] width 52 height 11
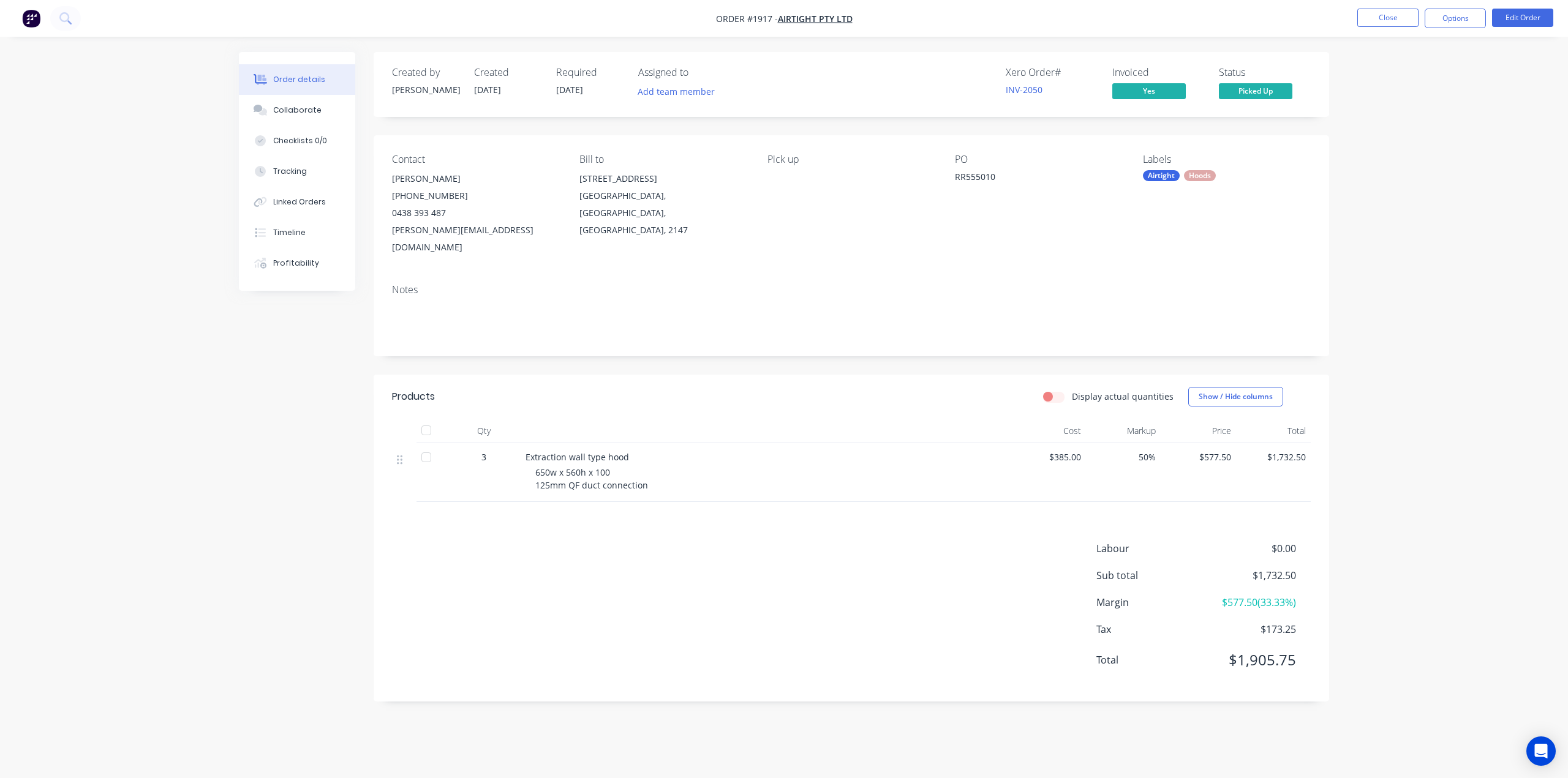
click at [203, 225] on div "Order details Collaborate Checklists 0/0 Tracking Linked Orders Timeline Profit…" at bounding box center [784, 389] width 1568 height 778
click at [33, 20] on img "button" at bounding box center [31, 18] width 18 height 18
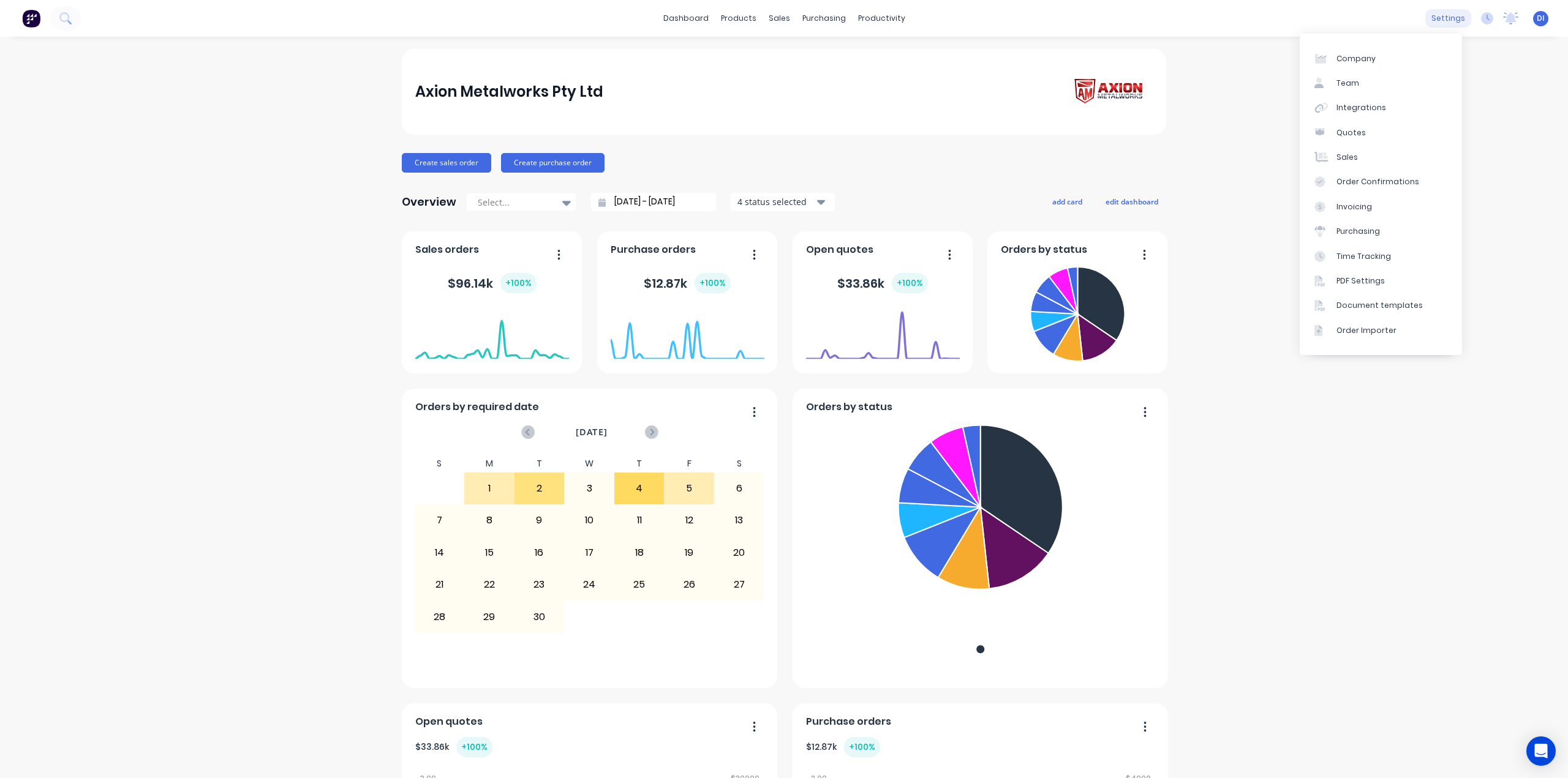
click at [1447, 14] on div "settings" at bounding box center [1448, 18] width 46 height 18
click at [1373, 182] on div "Order Confirmations" at bounding box center [1378, 182] width 83 height 11
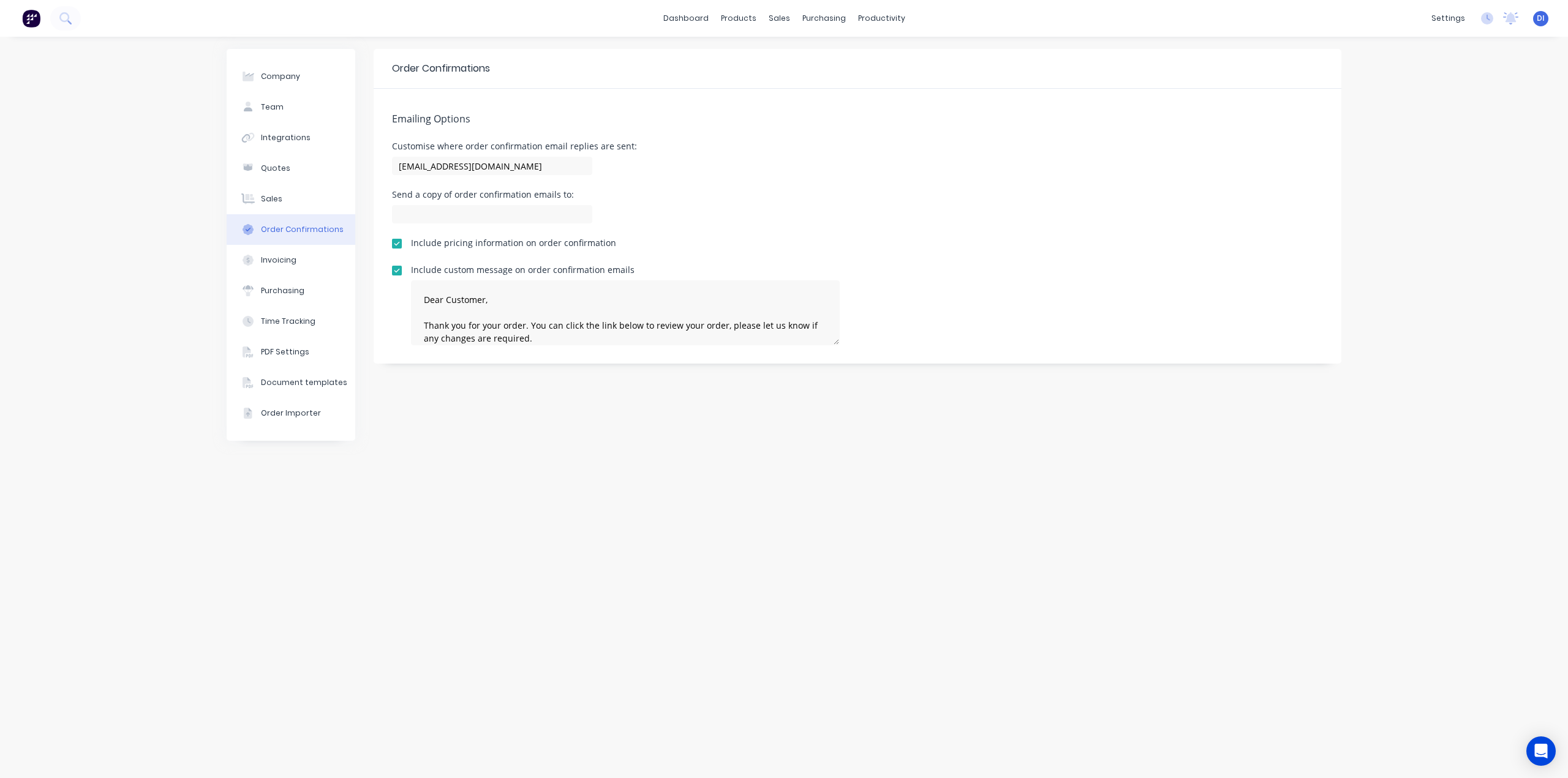
click at [416, 446] on div "Order Confirmations Emailing Options Customise where order confirmation email r…" at bounding box center [858, 407] width 968 height 717
click at [275, 71] on div "Company" at bounding box center [280, 77] width 39 height 11
select select "AU"
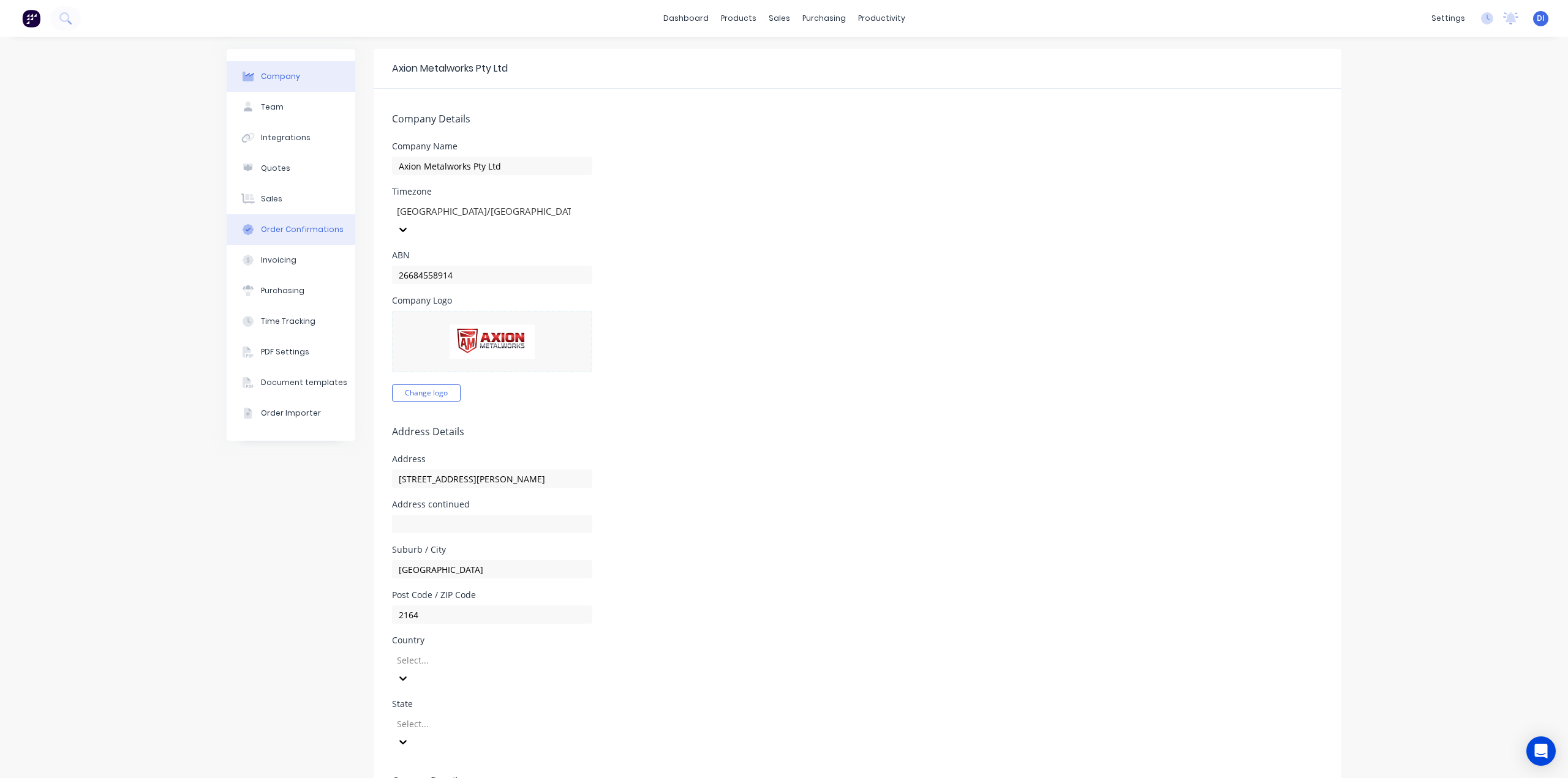
click at [273, 226] on div "Order Confirmations" at bounding box center [302, 230] width 83 height 11
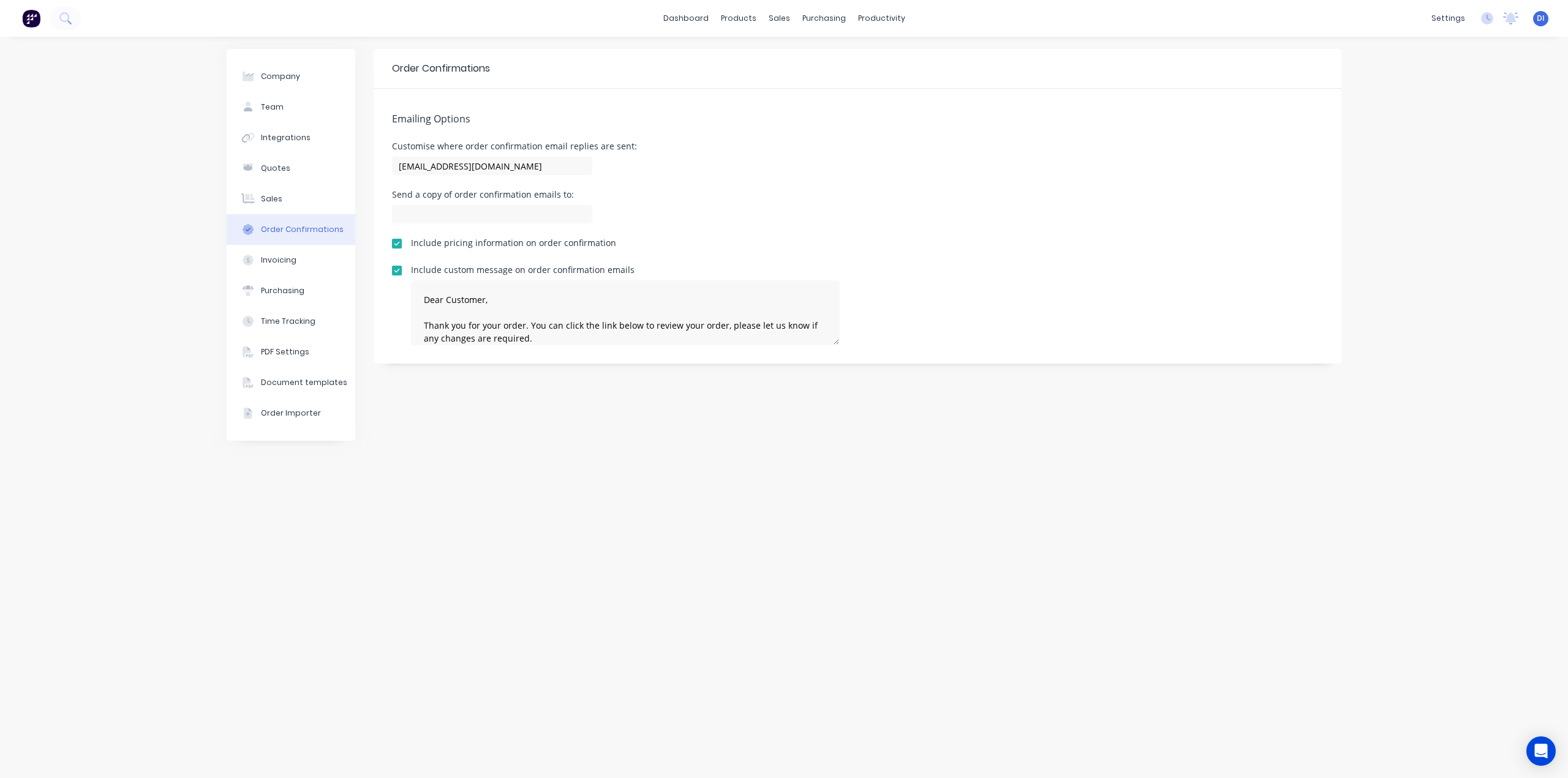
click at [206, 285] on div "Company Team Integrations Quotes Sales Order Confirmations Invoicing Purchasing…" at bounding box center [784, 407] width 1568 height 741
click at [274, 79] on div "Company" at bounding box center [280, 77] width 39 height 11
select select "AU"
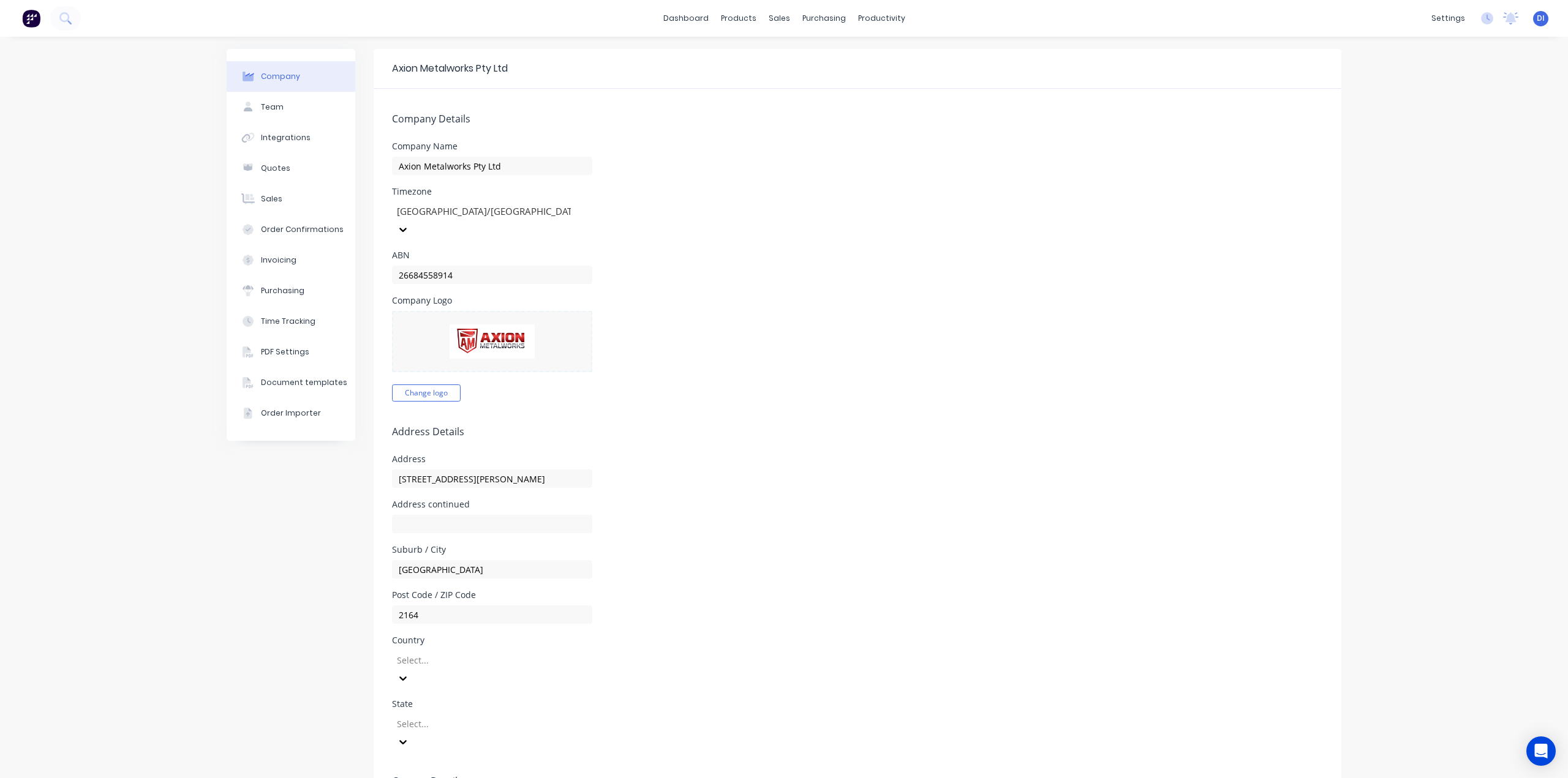
click at [191, 197] on div "Company Team Integrations Quotes Sales Order Confirmations Invoicing Purchasing…" at bounding box center [784, 576] width 1568 height 1079
click at [271, 311] on button "Time Tracking" at bounding box center [291, 321] width 129 height 31
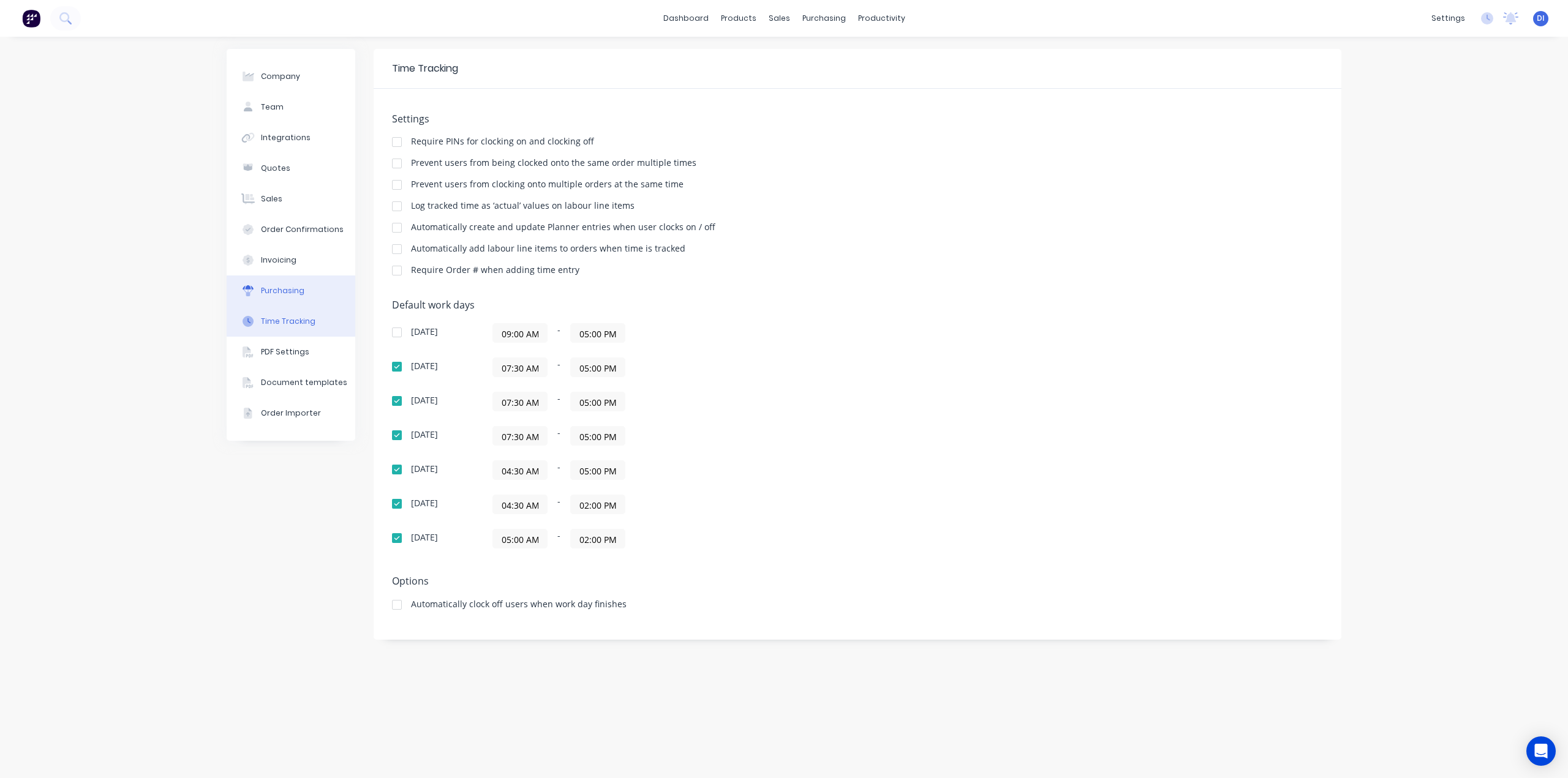
click at [273, 291] on div "Purchasing" at bounding box center [283, 291] width 44 height 11
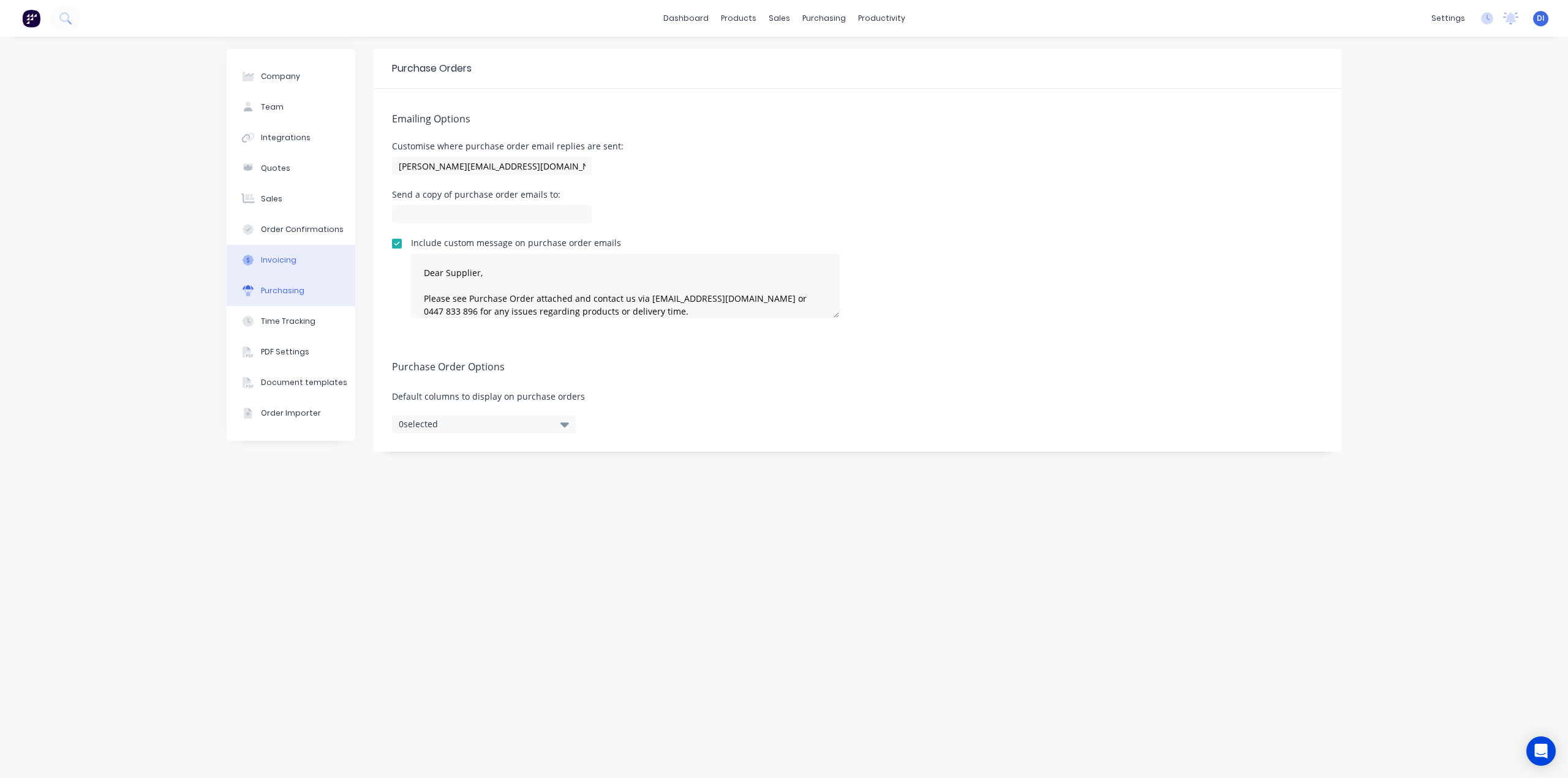
click at [273, 267] on button "Invoicing" at bounding box center [291, 260] width 129 height 31
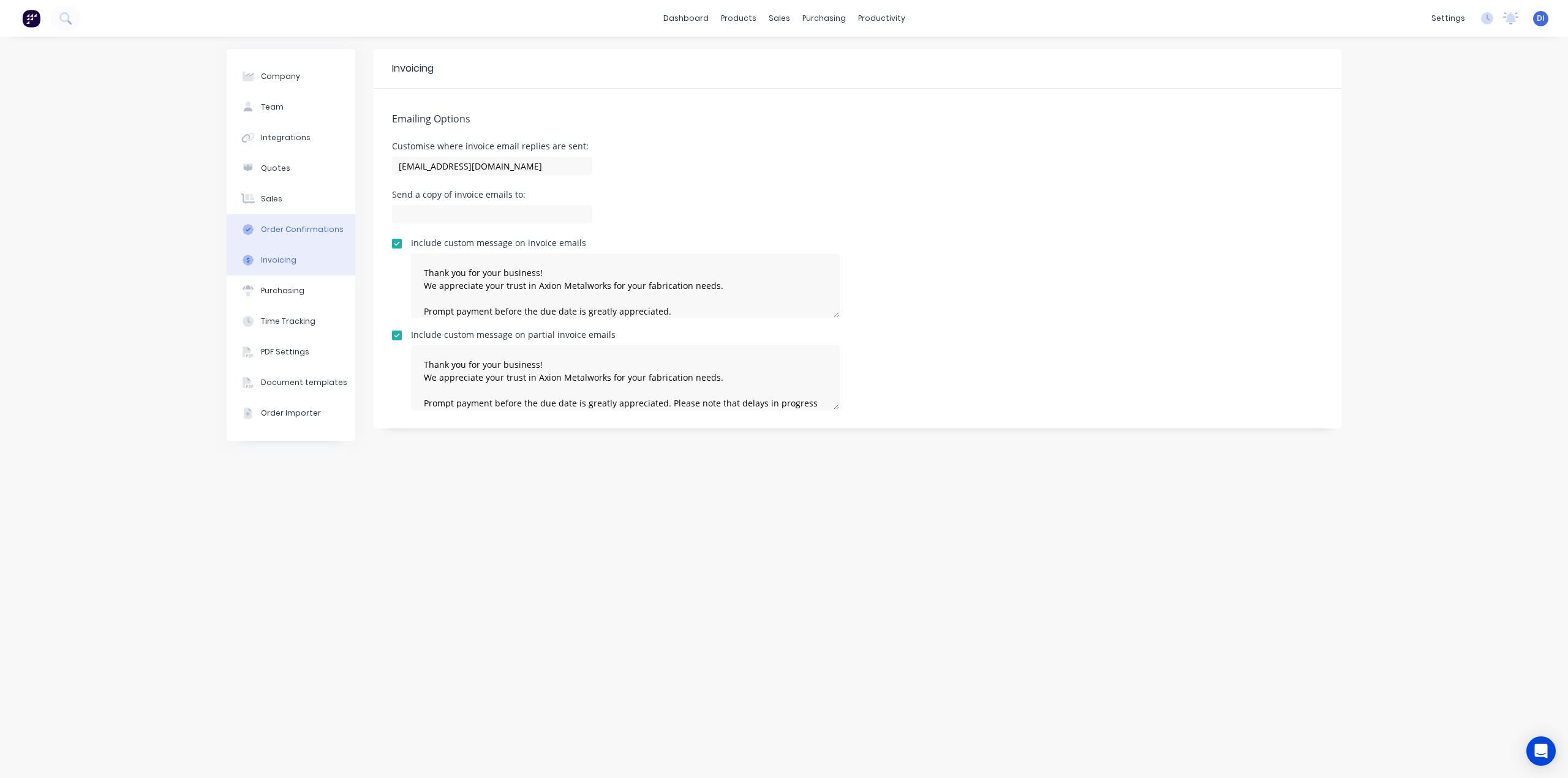
click at [278, 238] on button "Order Confirmations" at bounding box center [291, 229] width 129 height 31
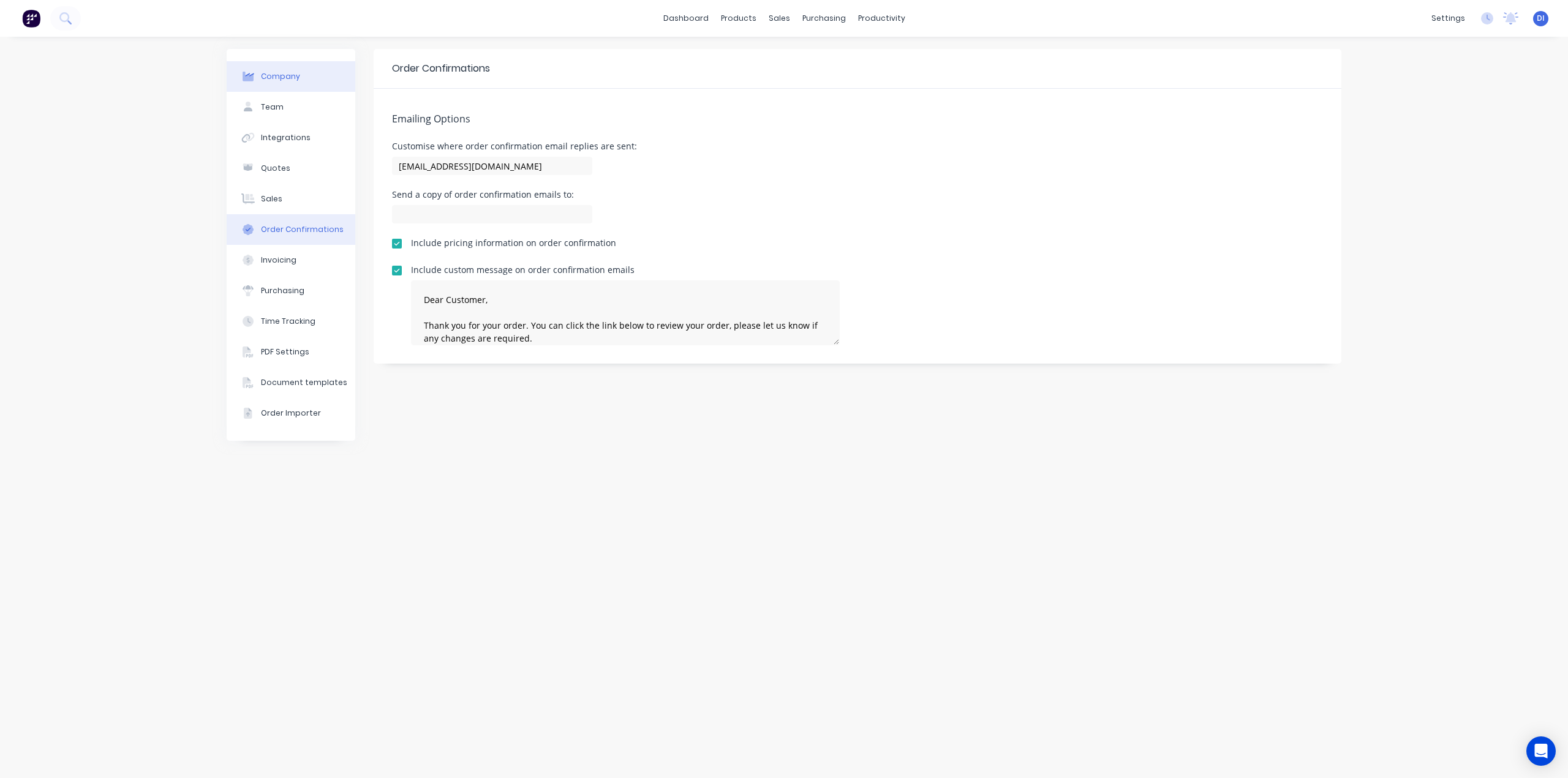
click at [279, 75] on div "Company" at bounding box center [280, 77] width 39 height 11
select select "AU"
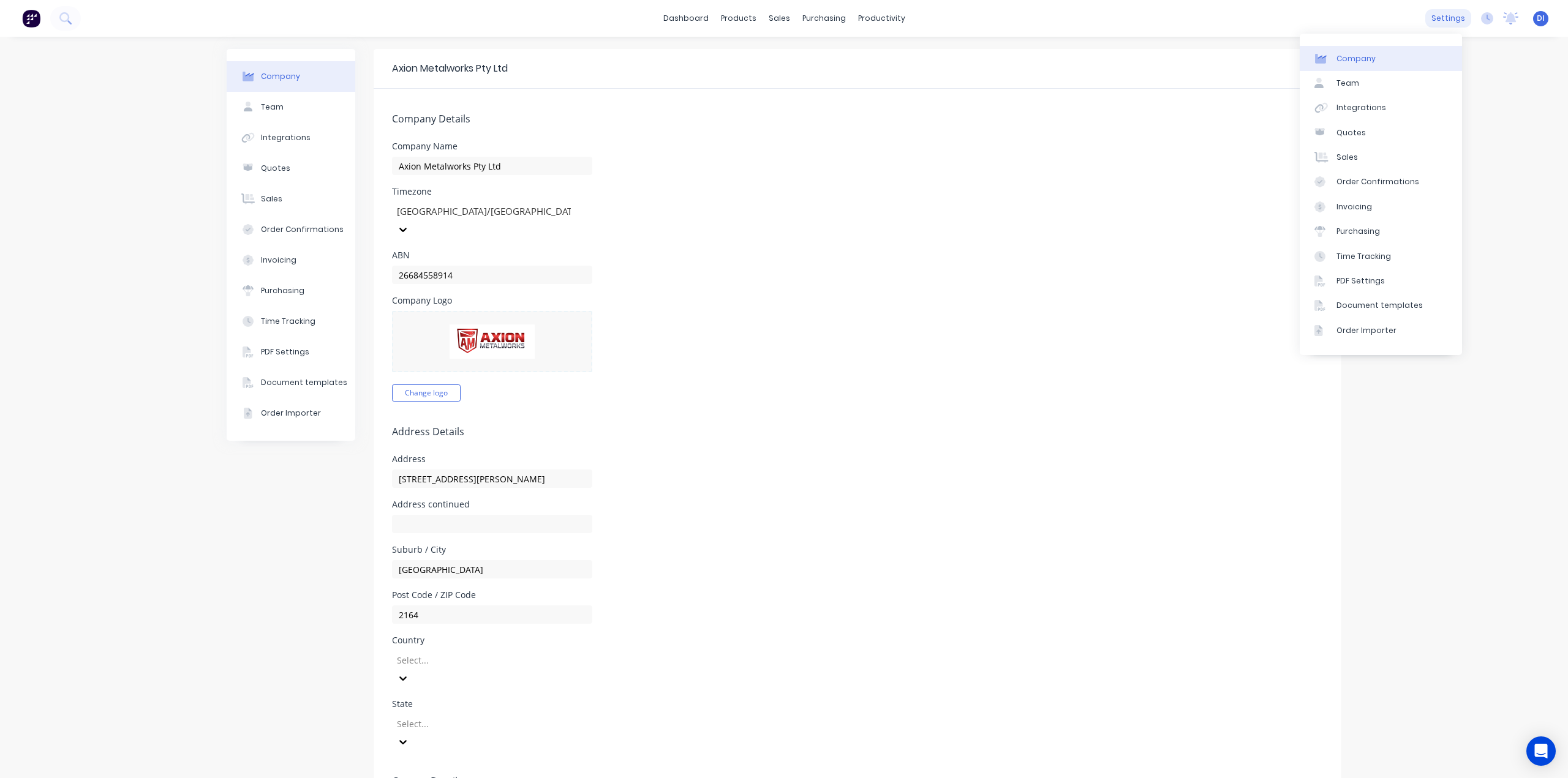
click at [1427, 17] on div "settings" at bounding box center [1448, 18] width 46 height 18
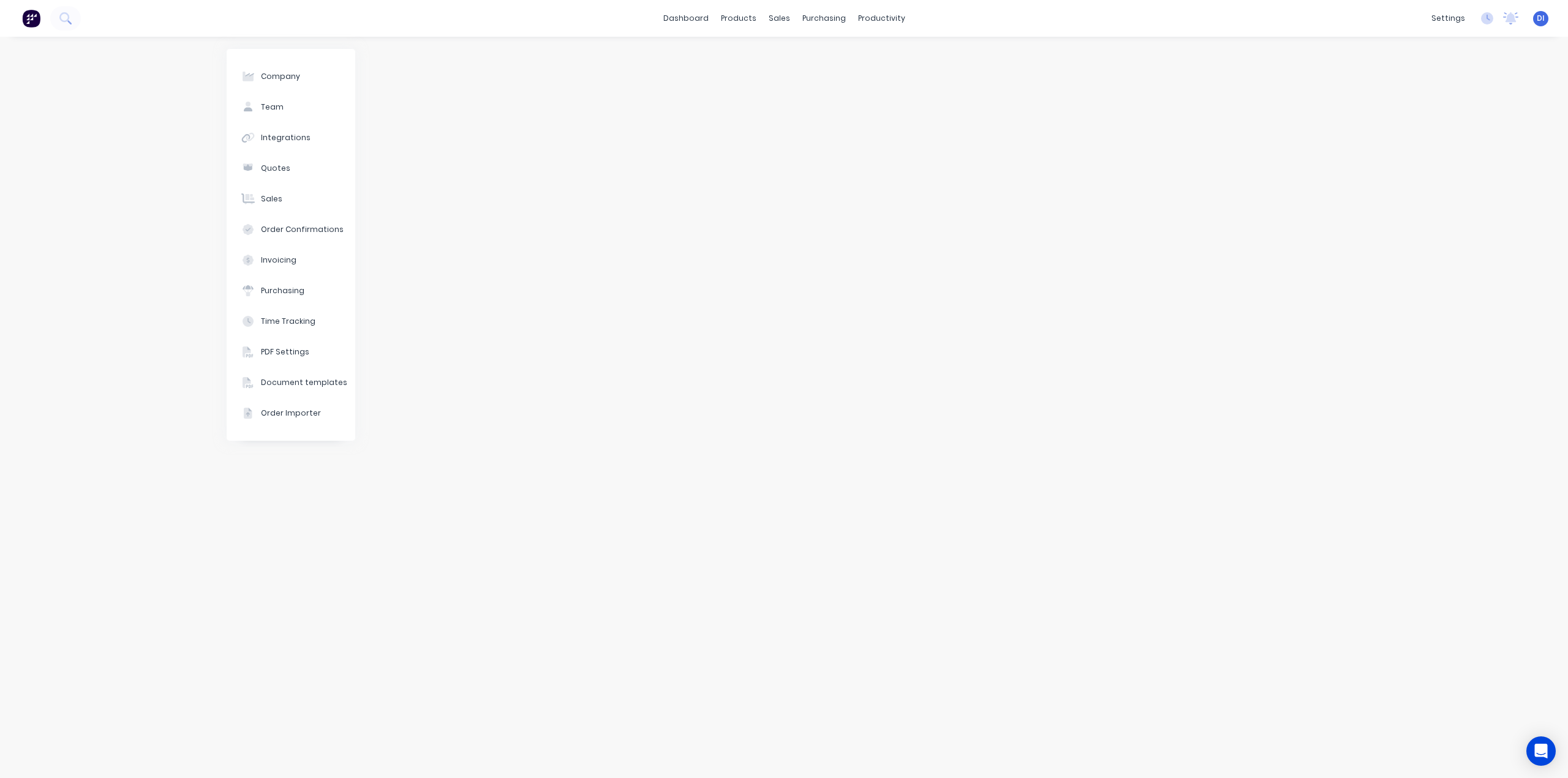
click at [24, 17] on img at bounding box center [31, 18] width 18 height 18
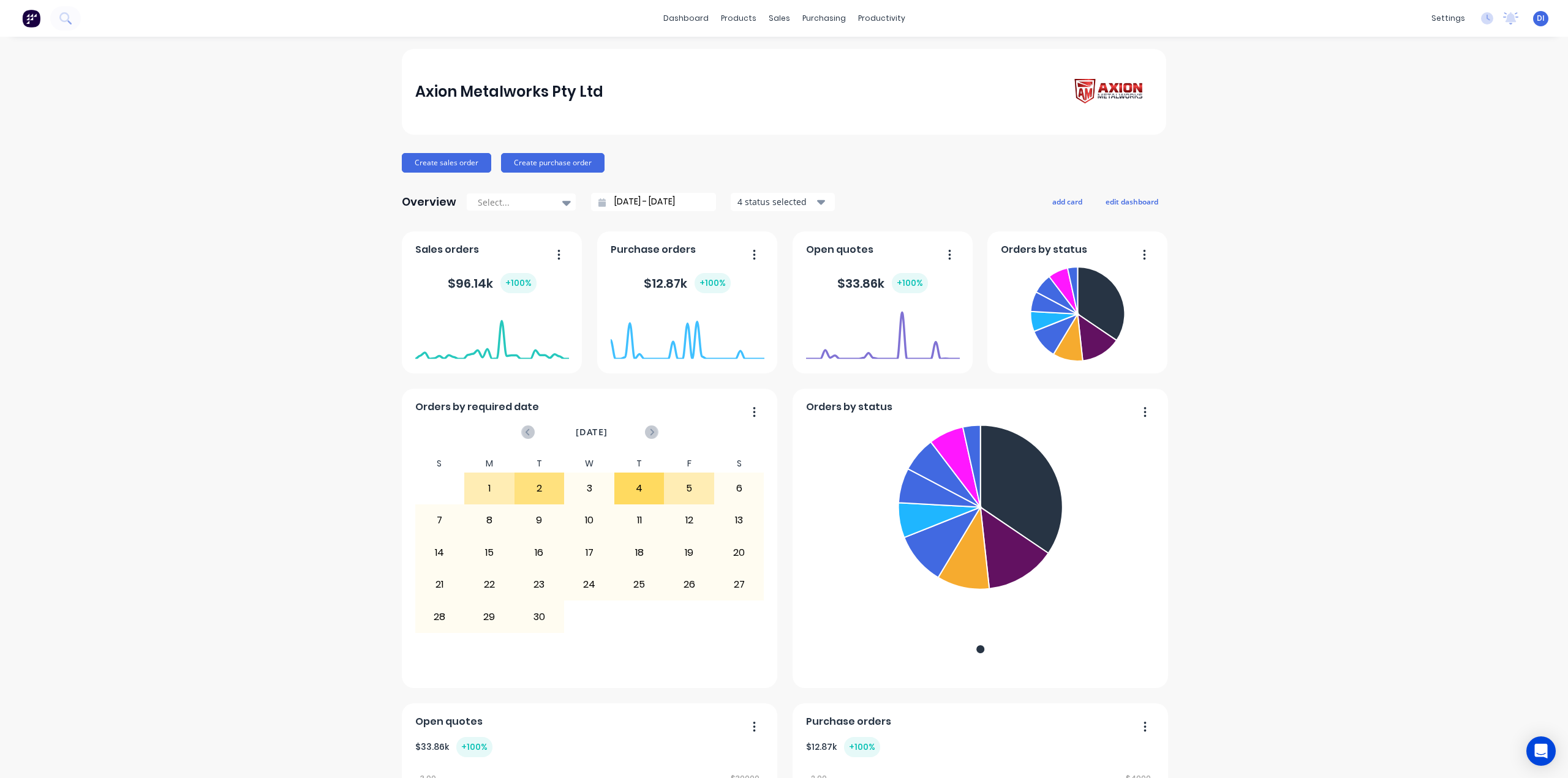
click at [1537, 20] on span "DI" at bounding box center [1540, 19] width 8 height 11
click at [1428, 117] on button "Profile" at bounding box center [1464, 129] width 163 height 24
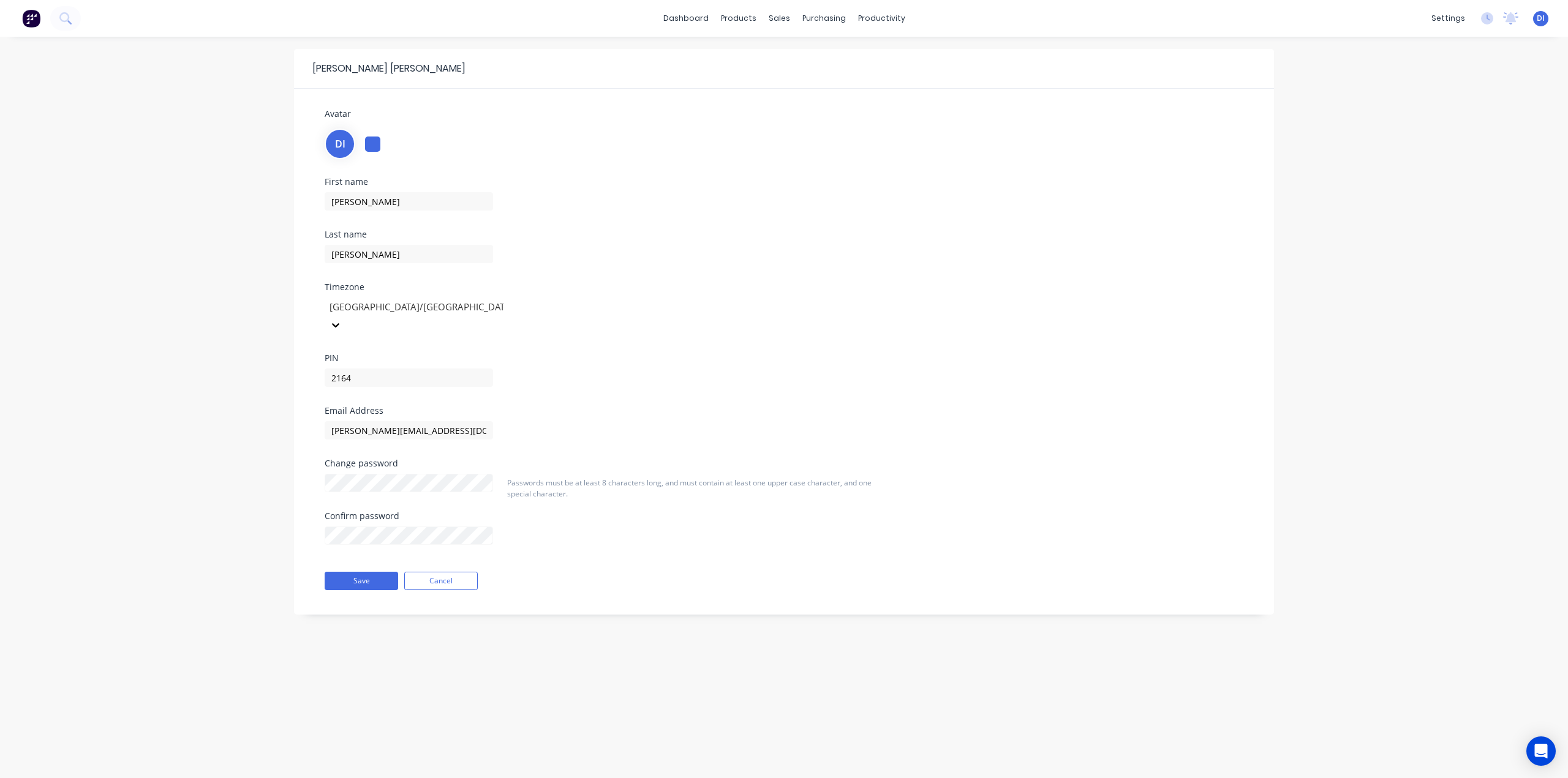
click at [1121, 255] on div "First name [PERSON_NAME] Last name [PERSON_NAME] Timezone [GEOGRAPHIC_DATA]/[GE…" at bounding box center [784, 292] width 937 height 229
drag, startPoint x: 1230, startPoint y: 183, endPoint x: 1222, endPoint y: 171, distance: 14.4
click at [1224, 175] on div "Avatar DI First name [PERSON_NAME] Last name [PERSON_NAME] Timezone [GEOGRAPHIC…" at bounding box center [784, 351] width 943 height 489
click at [34, 20] on img at bounding box center [31, 18] width 18 height 18
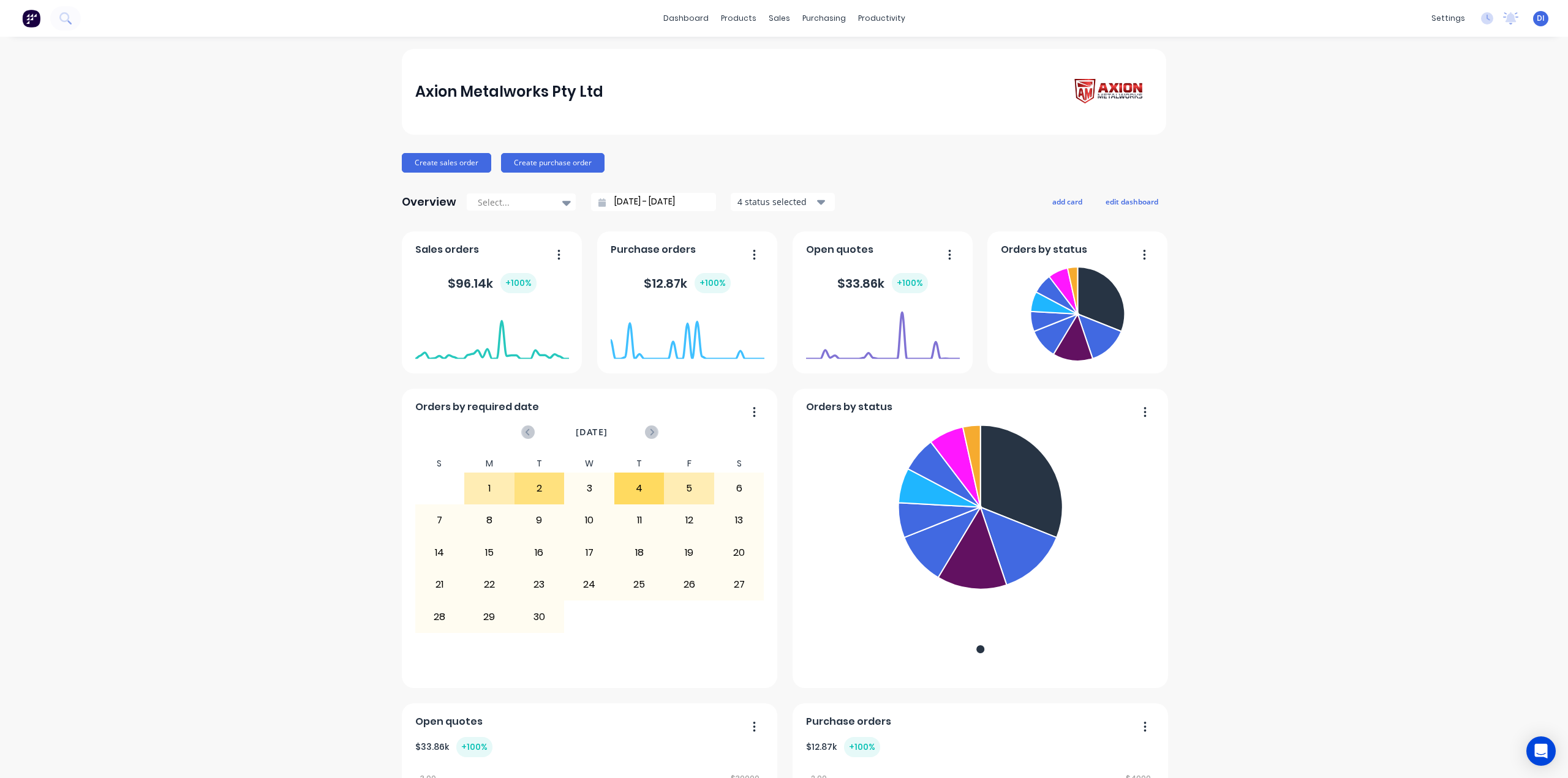
click at [1117, 94] on img at bounding box center [1109, 92] width 86 height 35
click at [1239, 166] on div "Axion Metalworks Pty Ltd Create sales order Create purchase order Overview Sele…" at bounding box center [784, 683] width 1568 height 1269
click at [490, 203] on div at bounding box center [515, 202] width 77 height 15
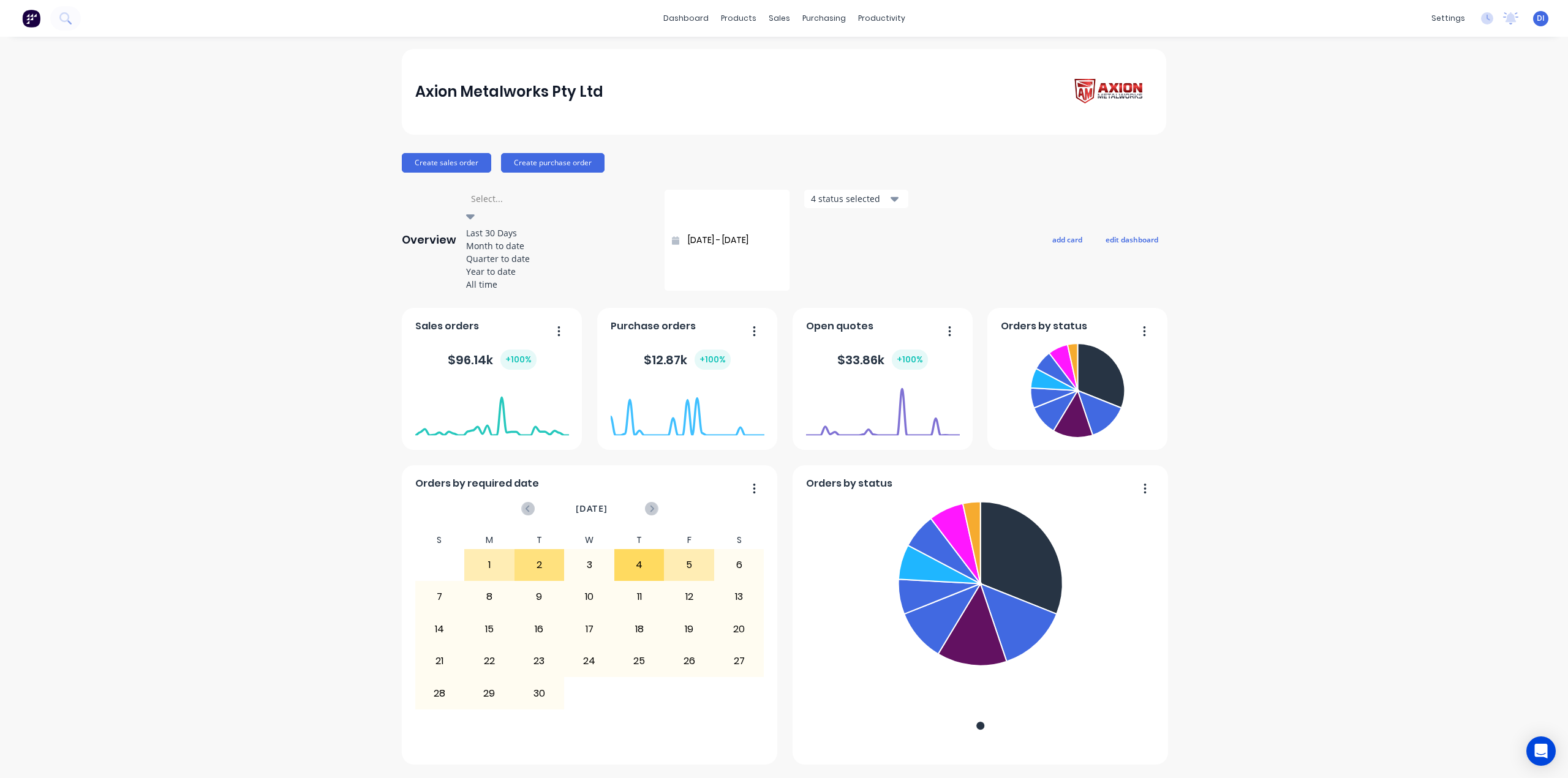
click at [493, 234] on div "Last 30 Days" at bounding box center [558, 232] width 184 height 13
type input "[DATE] - [DATE]"
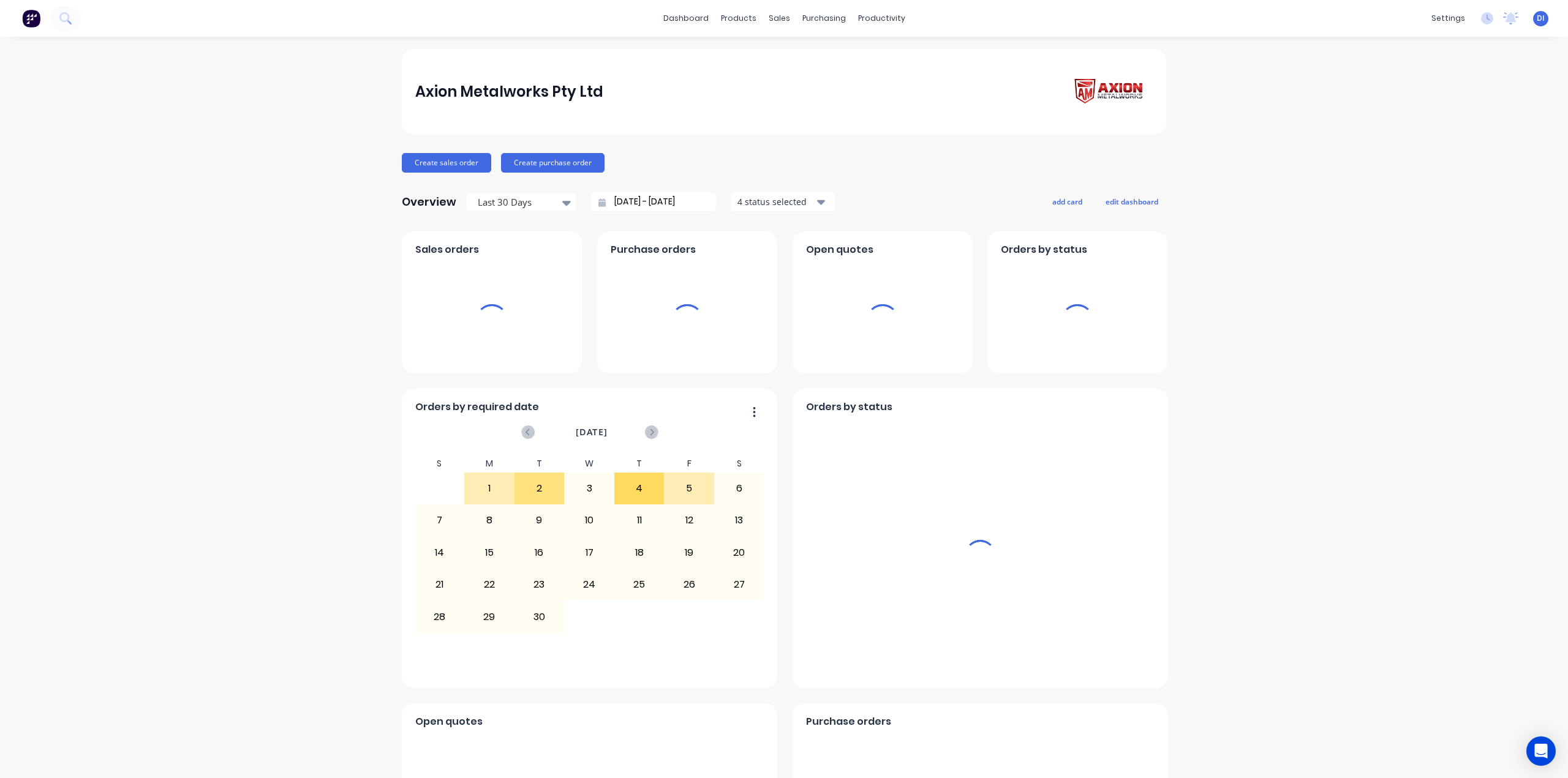
click at [309, 255] on div "Axion Metalworks Pty Ltd Create sales order Create purchase order Overview Last…" at bounding box center [784, 683] width 1568 height 1269
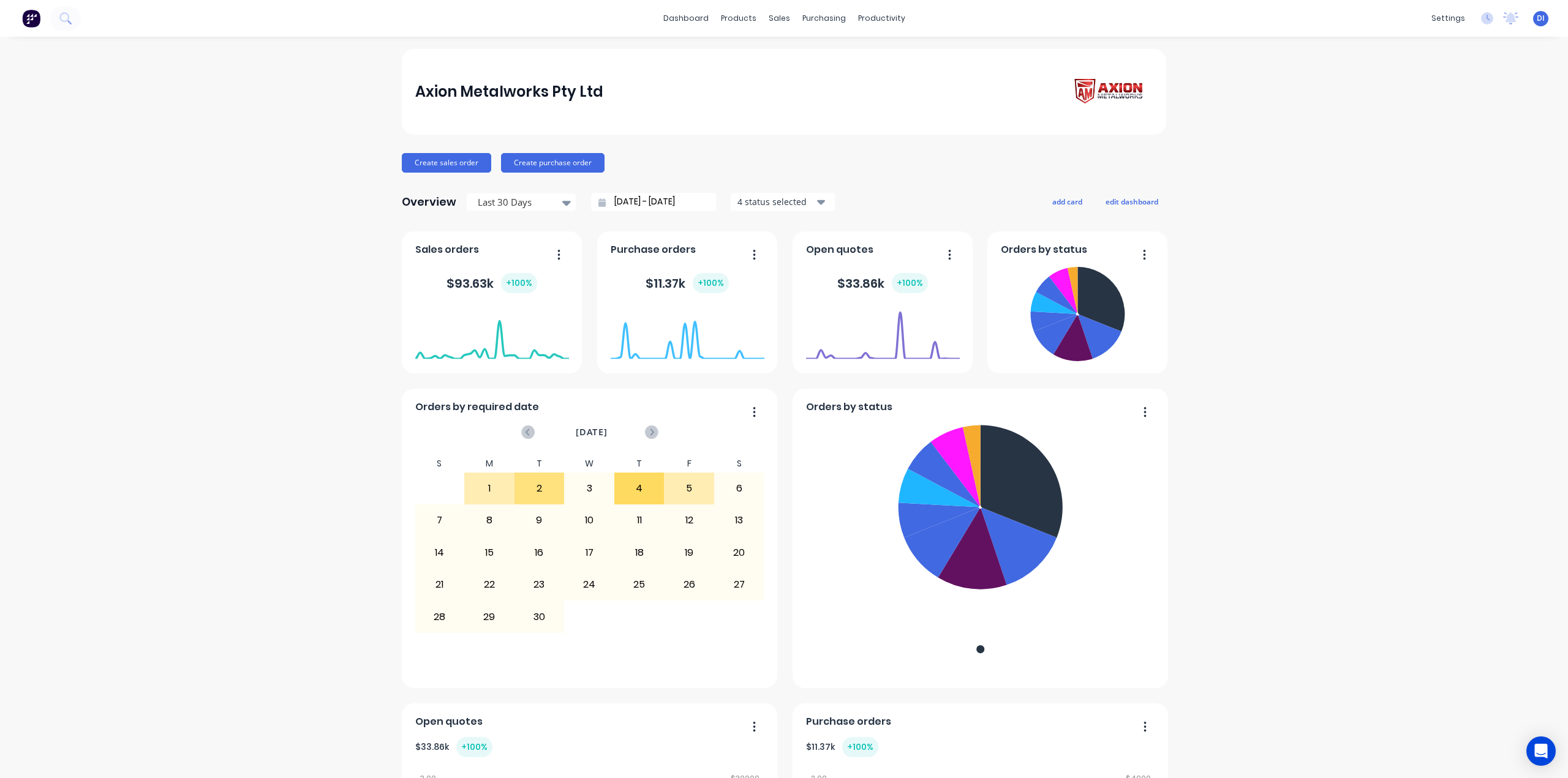
click at [1317, 333] on div "Axion Metalworks Pty Ltd Create sales order Create purchase order Overview Last…" at bounding box center [784, 683] width 1568 height 1269
click at [1280, 236] on div "Axion Metalworks Pty Ltd Create sales order Create purchase order Overview Last…" at bounding box center [784, 683] width 1568 height 1269
